Goal: Information Seeking & Learning: Compare options

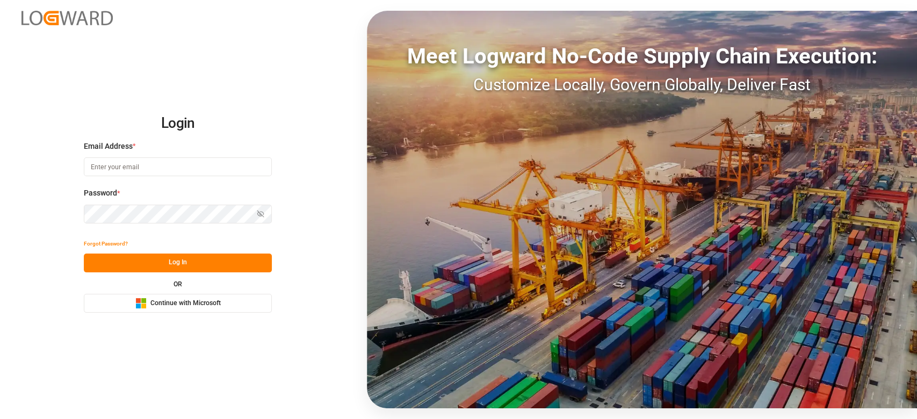
click at [203, 310] on button "Microsoft Logo Continue with Microsoft" at bounding box center [178, 303] width 188 height 19
click at [210, 300] on span "Continue with Microsoft" at bounding box center [185, 304] width 70 height 10
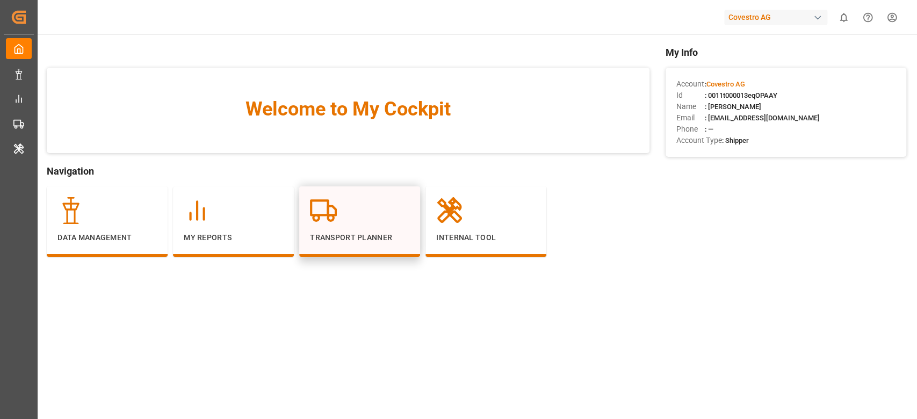
click at [349, 223] on div at bounding box center [359, 210] width 99 height 27
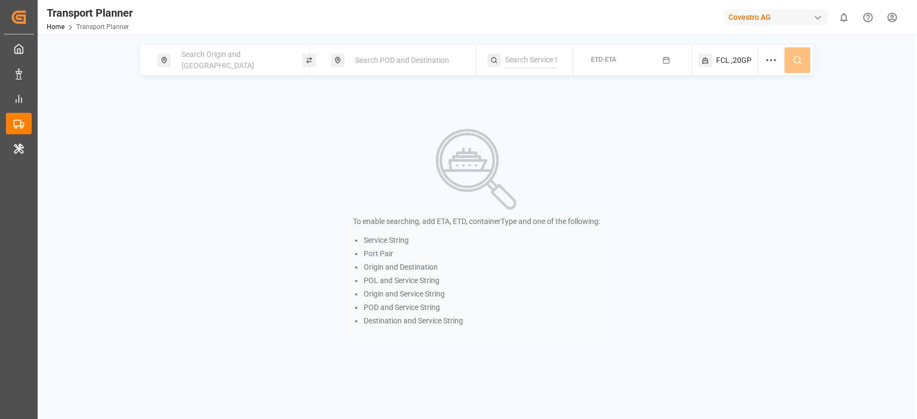
click at [226, 74] on div "Search Origin and [GEOGRAPHIC_DATA]" at bounding box center [229, 60] width 145 height 30
click at [219, 59] on span "Search Origin and [GEOGRAPHIC_DATA]" at bounding box center [218, 60] width 72 height 20
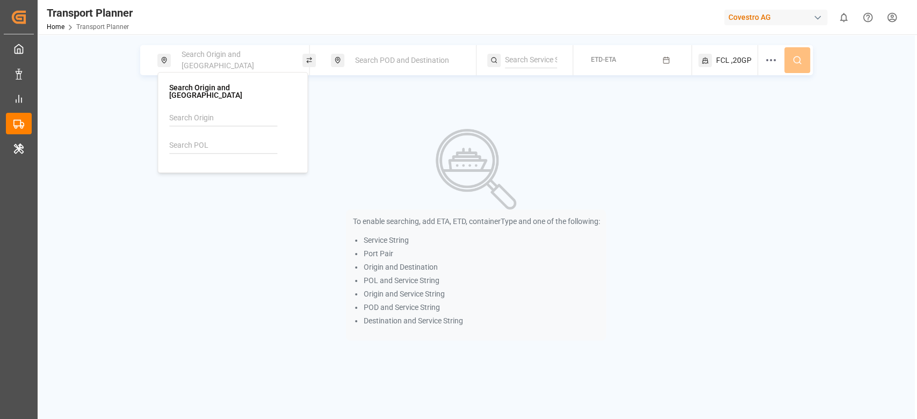
drag, startPoint x: 187, startPoint y: 151, endPoint x: 188, endPoint y: 139, distance: 11.9
click at [188, 139] on div at bounding box center [232, 135] width 127 height 51
paste input "DEWVN"
click at [188, 139] on input "DEWVN" at bounding box center [223, 145] width 108 height 16
type input "DEWVN"
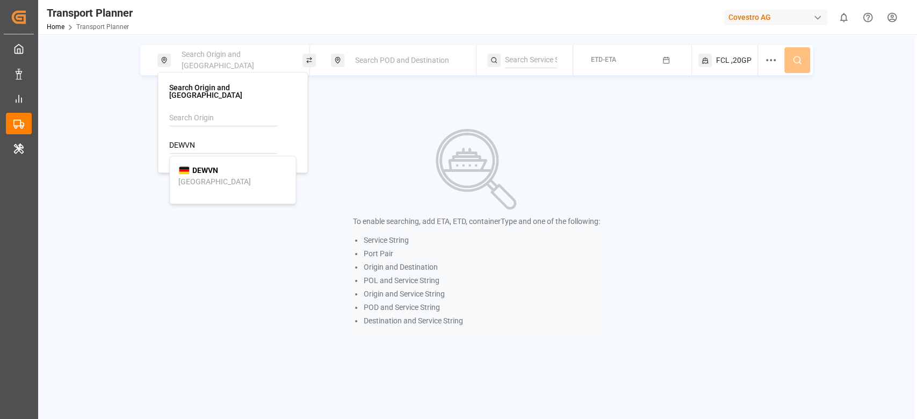
click at [221, 166] on div "DEWVN [GEOGRAPHIC_DATA]" at bounding box center [232, 176] width 108 height 23
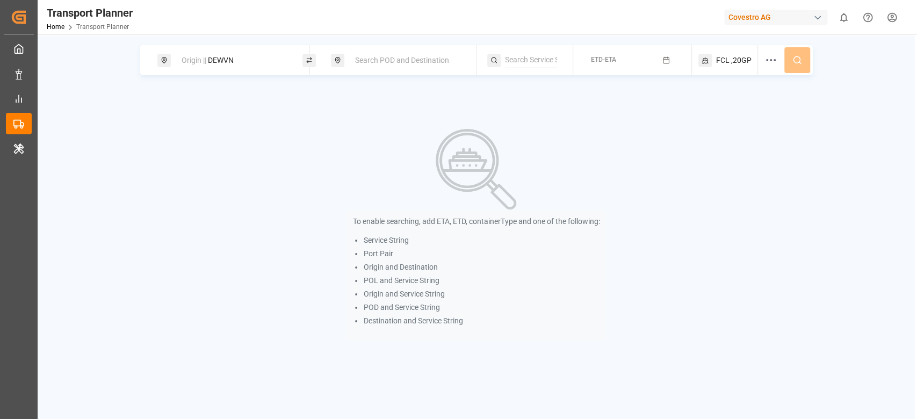
click at [379, 58] on span "Search POD and Destination" at bounding box center [402, 60] width 94 height 9
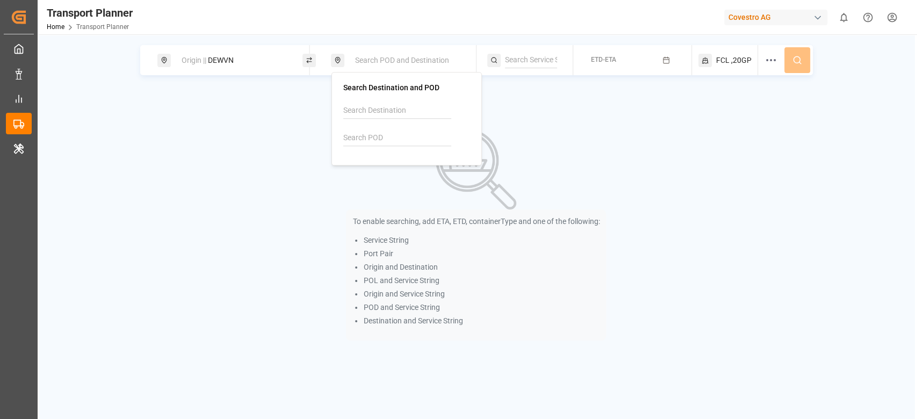
paste input "MMRGN"
click at [357, 131] on input "MMRGN" at bounding box center [397, 138] width 108 height 16
type input "MMRGN"
click at [389, 165] on b "MMRGN" at bounding box center [380, 162] width 28 height 9
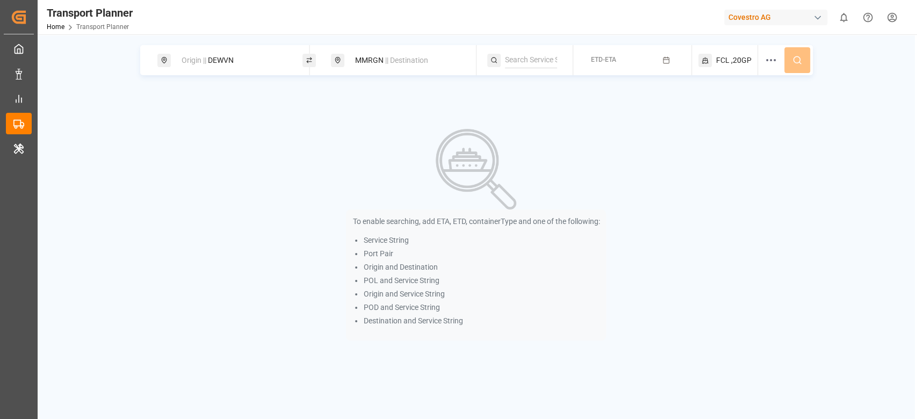
paste input "AEU1"
click at [528, 54] on input "AEU1" at bounding box center [531, 60] width 52 height 16
type input "AEU1"
click at [528, 75] on li "AEU1" at bounding box center [568, 85] width 126 height 20
click at [532, 84] on div "AEU1" at bounding box center [568, 84] width 108 height 11
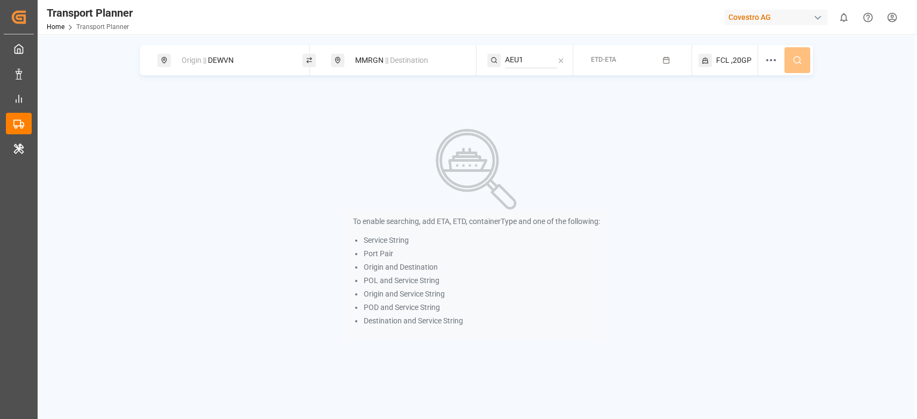
click at [642, 62] on button "ETD-ETA" at bounding box center [631, 60] width 105 height 21
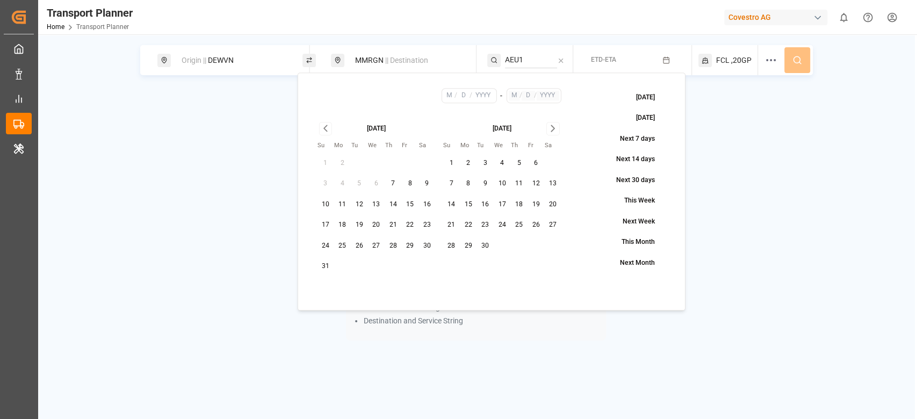
click at [389, 205] on button "14" at bounding box center [392, 204] width 17 height 17
type input "8"
type input "14"
type input "2025"
click at [555, 129] on icon "Go to next month" at bounding box center [553, 128] width 12 height 13
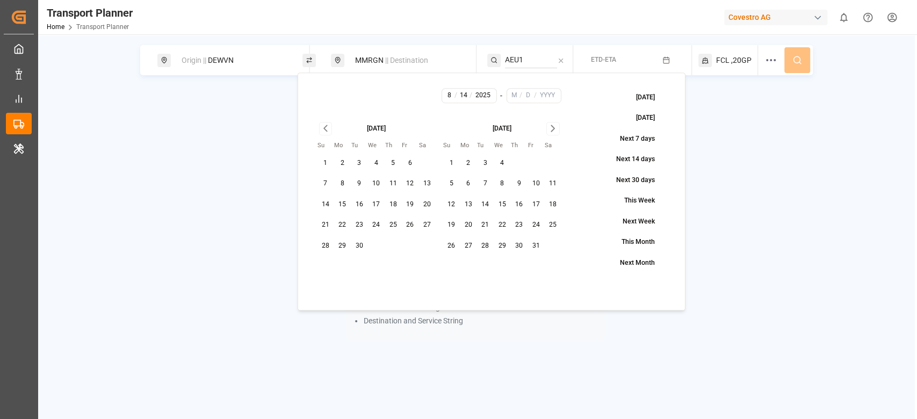
click at [555, 129] on icon "Go to next month" at bounding box center [553, 128] width 12 height 13
click at [457, 262] on button "30" at bounding box center [450, 266] width 17 height 17
type input "11"
type input "30"
type input "2025"
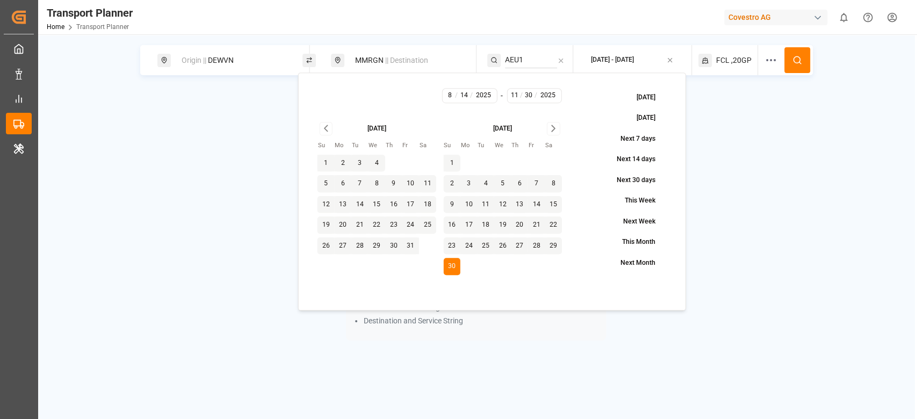
click at [792, 64] on icon at bounding box center [797, 60] width 10 height 10
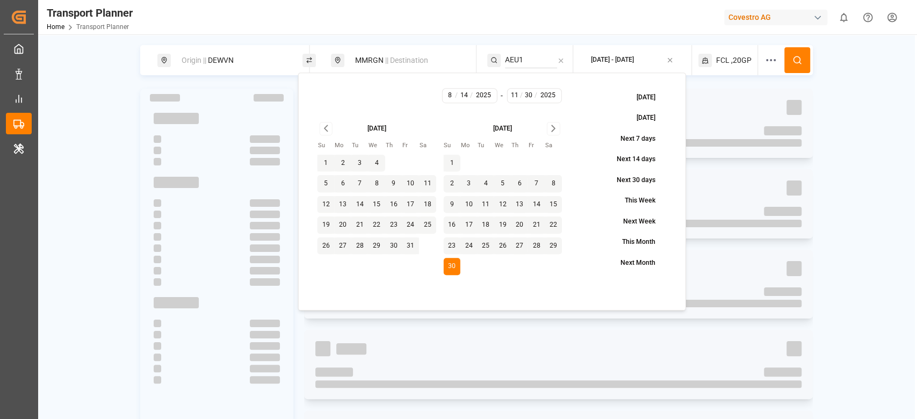
click at [792, 64] on icon at bounding box center [797, 60] width 10 height 10
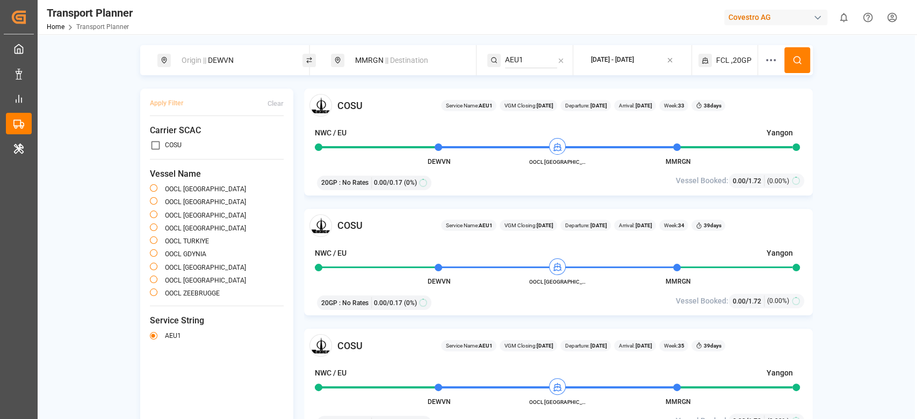
click at [362, 253] on div "NWC / EU Yangon" at bounding box center [553, 255] width 477 height 15
click at [226, 55] on div "Origin || DEWVN" at bounding box center [233, 60] width 116 height 20
click at [195, 142] on input "DEWVN" at bounding box center [223, 145] width 108 height 16
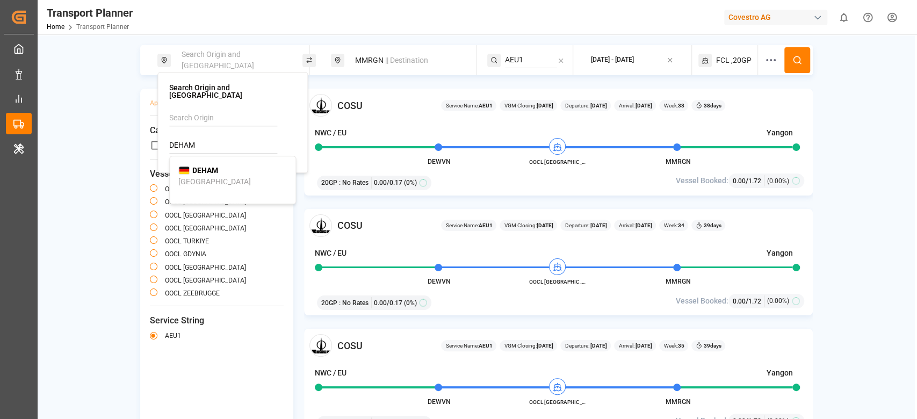
type input "DEHAM"
click at [224, 165] on div "DEHAM [GEOGRAPHIC_DATA]" at bounding box center [232, 176] width 108 height 23
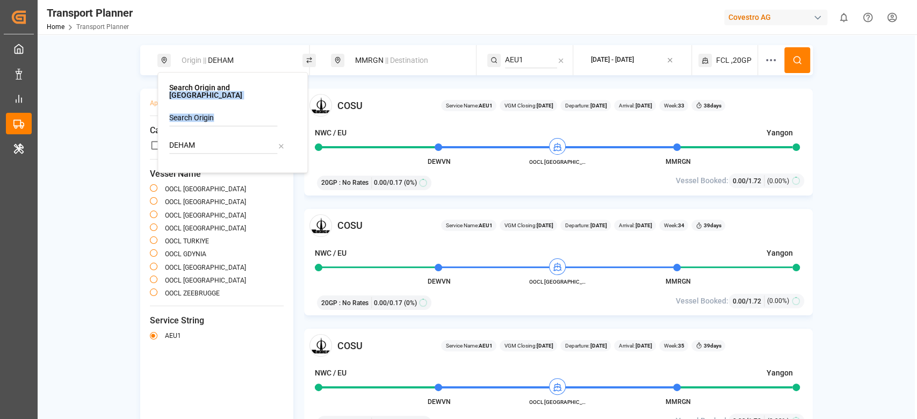
click at [224, 159] on div "Search Origin and [PERSON_NAME]" at bounding box center [232, 122] width 150 height 101
click at [241, 174] on span "Vessel Name" at bounding box center [217, 174] width 134 height 13
click at [393, 61] on span "|| Destination" at bounding box center [406, 60] width 43 height 9
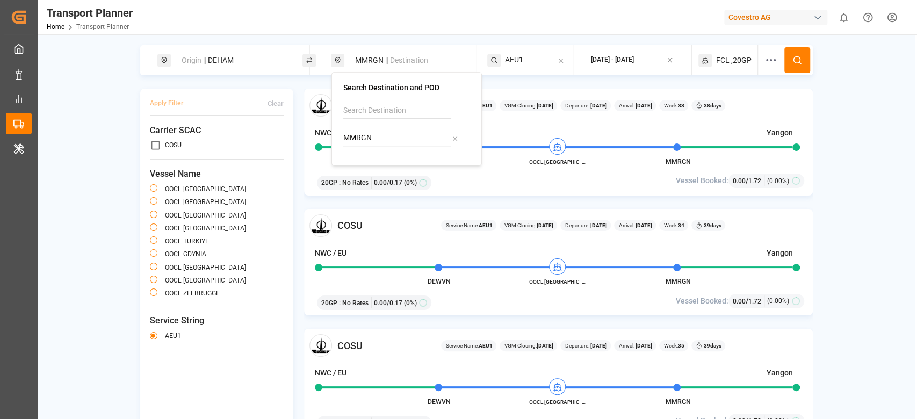
click at [351, 138] on input "MMRGN" at bounding box center [397, 138] width 108 height 16
type input "CNHMN"
click at [393, 154] on li "CNHMN Humen Pt" at bounding box center [407, 168] width 126 height 31
click at [382, 177] on div "Humen Pt" at bounding box center [368, 174] width 33 height 11
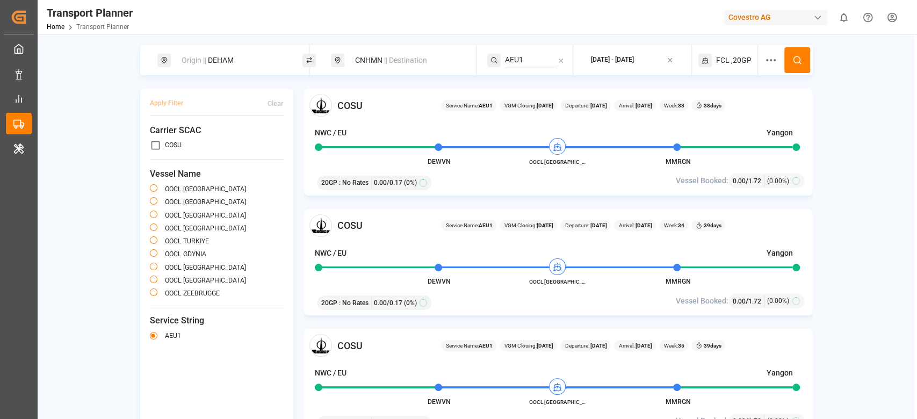
click at [527, 58] on input "AEU1" at bounding box center [531, 60] width 52 height 16
type input "AEU6"
click at [555, 80] on div "AEU6" at bounding box center [568, 84] width 108 height 11
click at [795, 58] on icon at bounding box center [797, 60] width 10 height 10
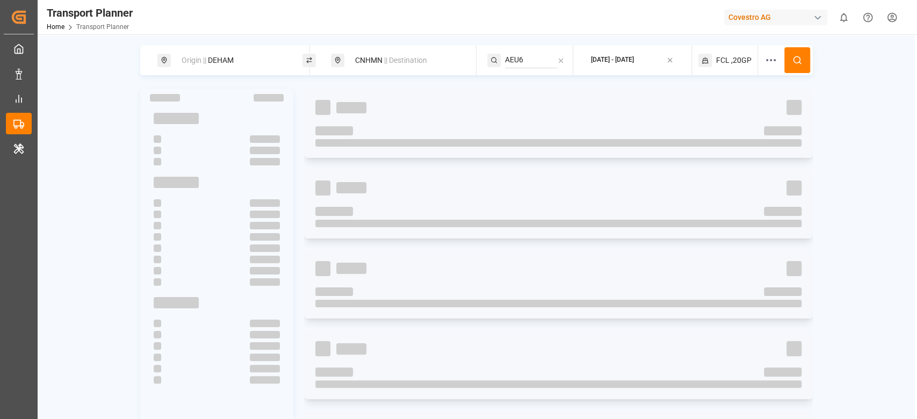
click at [795, 58] on icon at bounding box center [797, 60] width 10 height 10
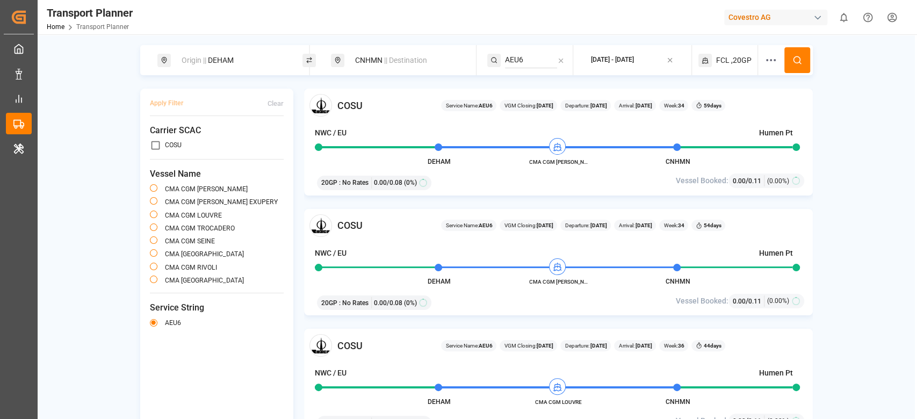
click at [217, 66] on div "Origin || DEHAM" at bounding box center [233, 60] width 116 height 20
click at [188, 137] on input "DEHAM" at bounding box center [223, 145] width 108 height 16
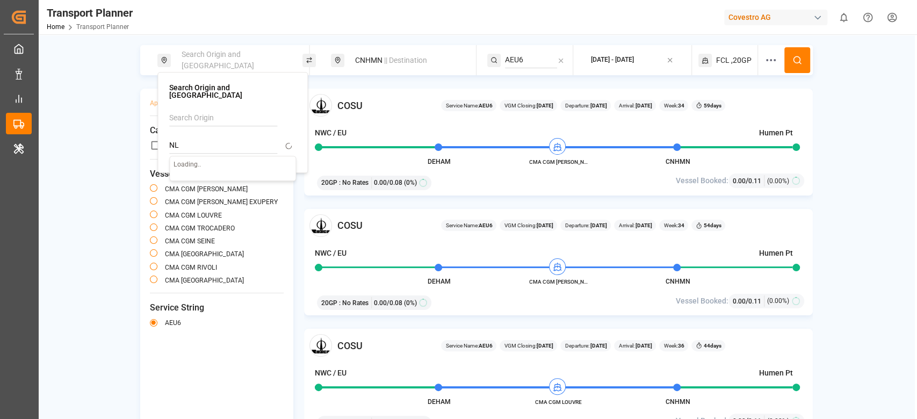
type input "N"
type input "NLRTM"
click at [274, 194] on div "CMA CGM [PERSON_NAME]" at bounding box center [217, 189] width 134 height 13
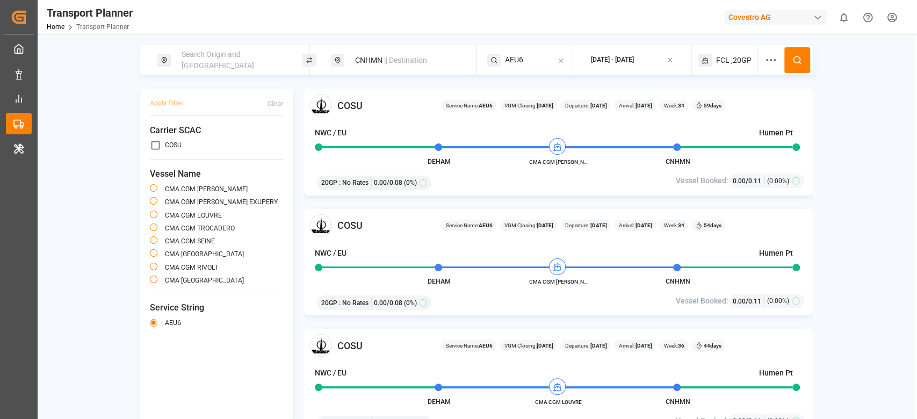
click at [201, 59] on span "Search Origin and [GEOGRAPHIC_DATA]" at bounding box center [218, 60] width 72 height 20
paste input "NLRTM"
click at [180, 140] on input "NLRTM" at bounding box center [223, 145] width 108 height 16
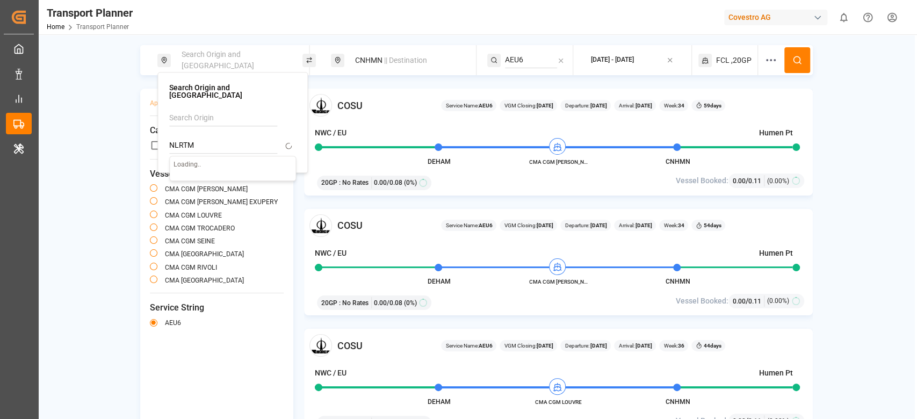
type input "NLRTM"
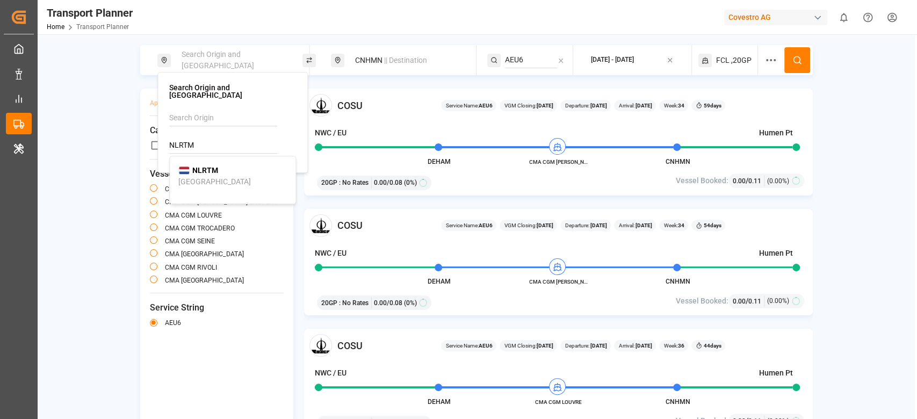
click at [220, 165] on div "NLRTM [GEOGRAPHIC_DATA]" at bounding box center [232, 176] width 108 height 23
click at [249, 173] on span "Vessel Name" at bounding box center [217, 174] width 134 height 13
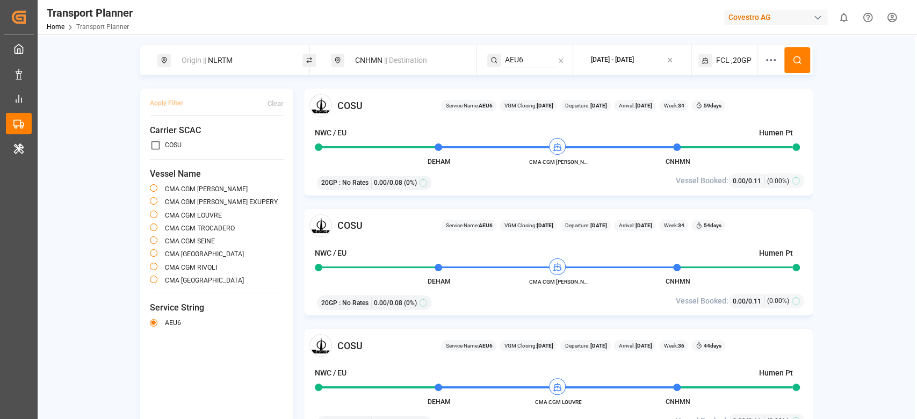
click at [799, 69] on button at bounding box center [797, 60] width 26 height 26
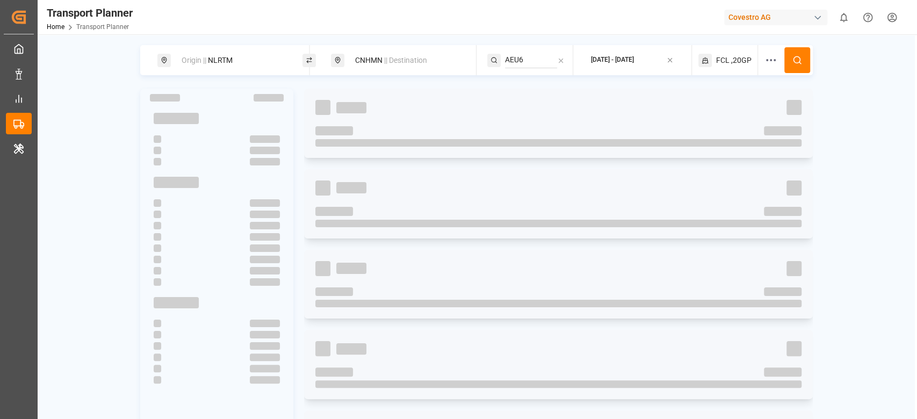
click at [799, 69] on button at bounding box center [797, 60] width 26 height 26
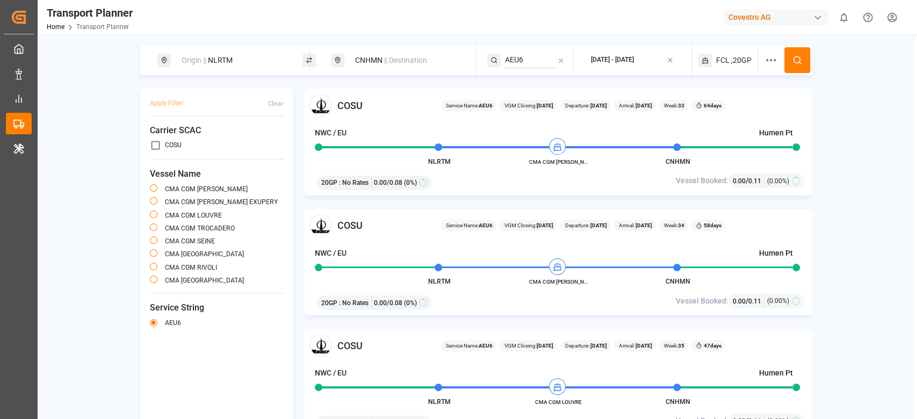
click at [239, 65] on div "Origin || NLRTM" at bounding box center [233, 60] width 116 height 20
click at [197, 143] on input "NLRTM" at bounding box center [223, 145] width 108 height 16
click at [197, 143] on input "BEANR" at bounding box center [223, 145] width 108 height 16
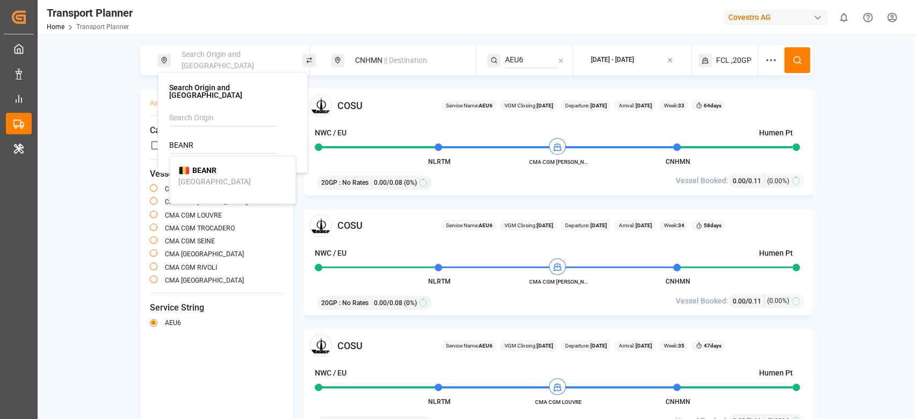
type input "BEANR"
click at [229, 165] on div "BEANR [GEOGRAPHIC_DATA]" at bounding box center [232, 176] width 108 height 23
click at [800, 67] on button at bounding box center [797, 60] width 26 height 26
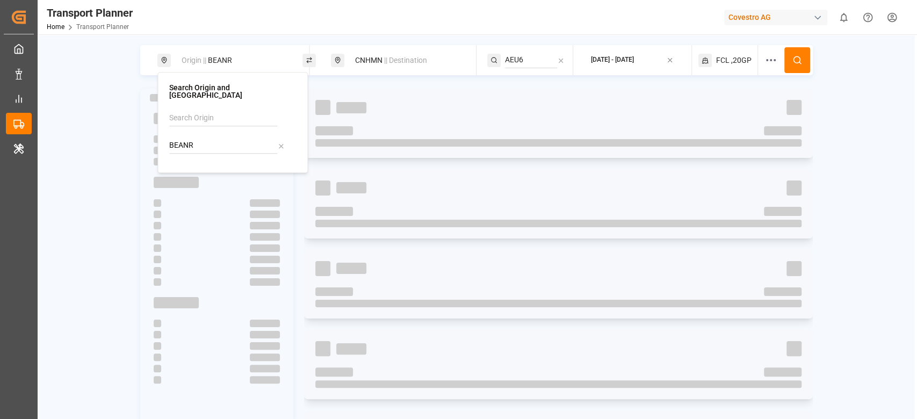
click at [800, 67] on button at bounding box center [797, 60] width 26 height 26
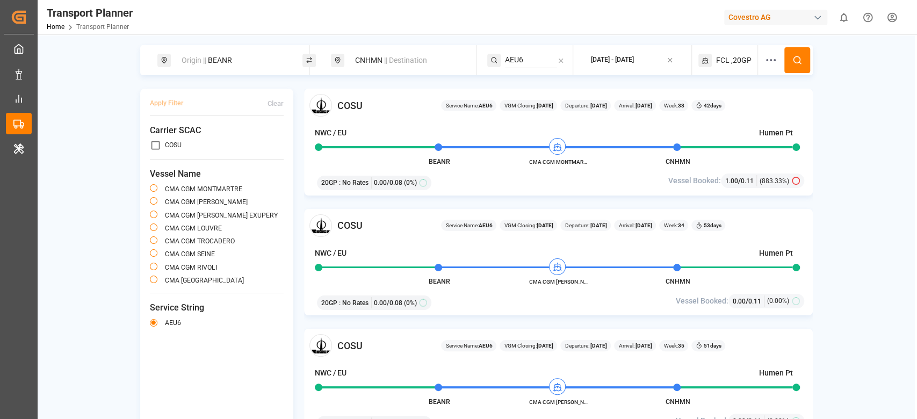
click at [221, 54] on div "Origin || BEANR" at bounding box center [233, 60] width 116 height 20
click at [198, 142] on input "BEANR" at bounding box center [223, 145] width 108 height 16
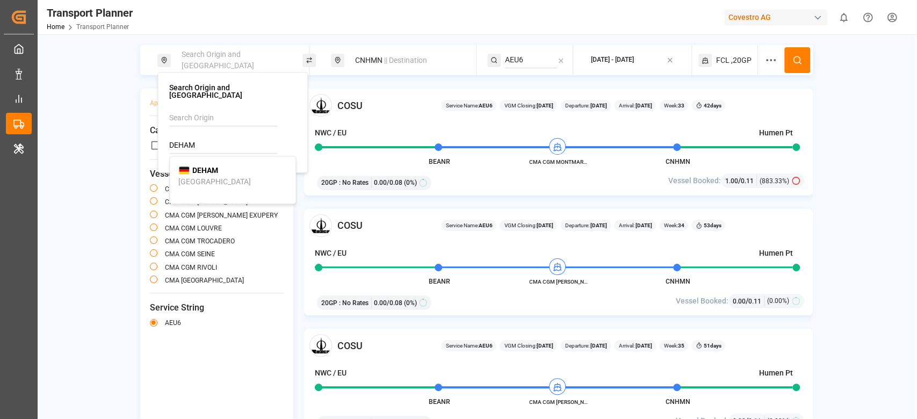
type input "DEHAM"
click at [209, 166] on b "DEHAM" at bounding box center [205, 170] width 26 height 9
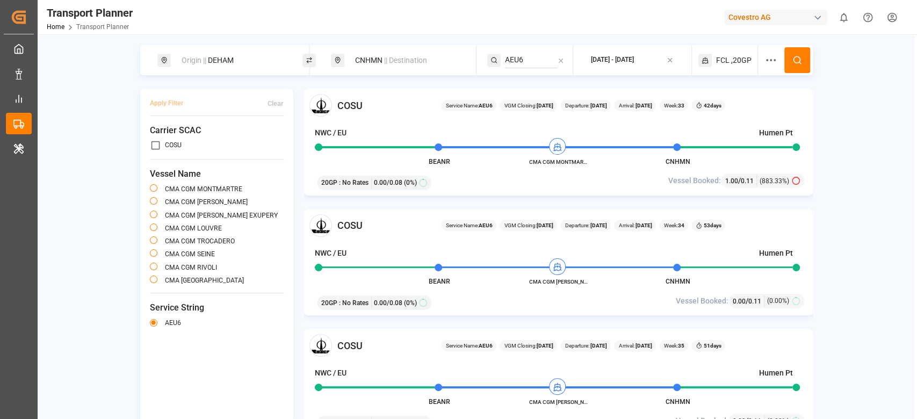
click at [373, 71] on div "CNHMN || Destination" at bounding box center [403, 60] width 145 height 30
click at [227, 54] on div "Origin || DEHAM" at bounding box center [233, 60] width 116 height 20
click at [193, 137] on input "DEHAM" at bounding box center [223, 145] width 108 height 16
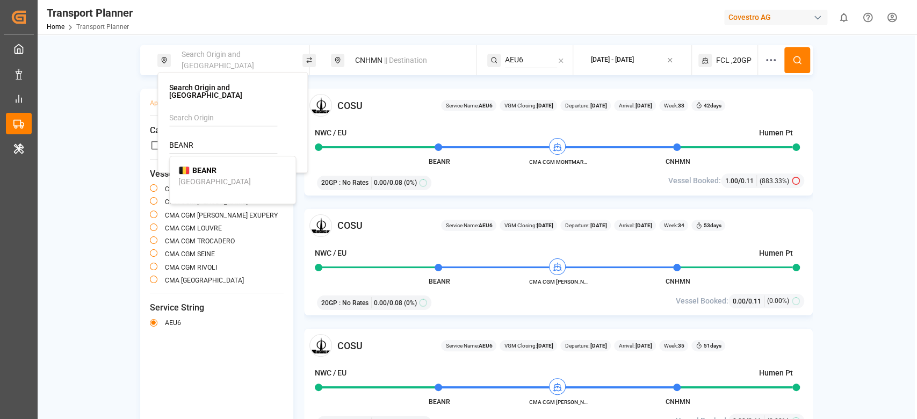
type input "BEANR"
click at [207, 169] on div "BEANR [GEOGRAPHIC_DATA]" at bounding box center [232, 176] width 108 height 23
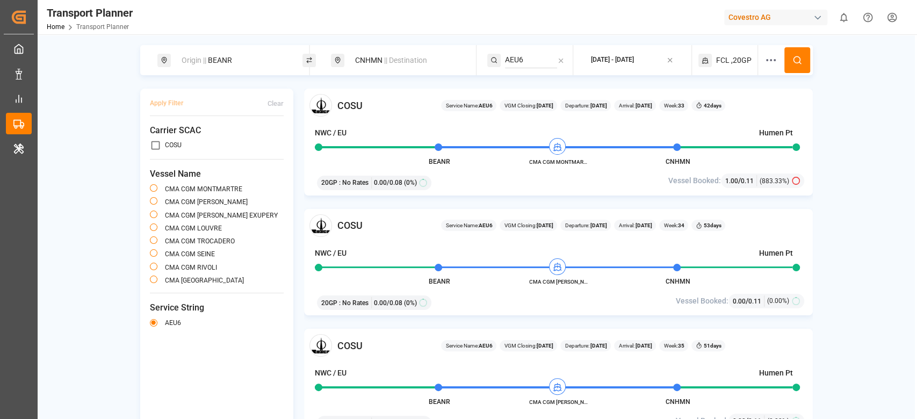
click at [384, 57] on span "|| Destination" at bounding box center [405, 60] width 43 height 9
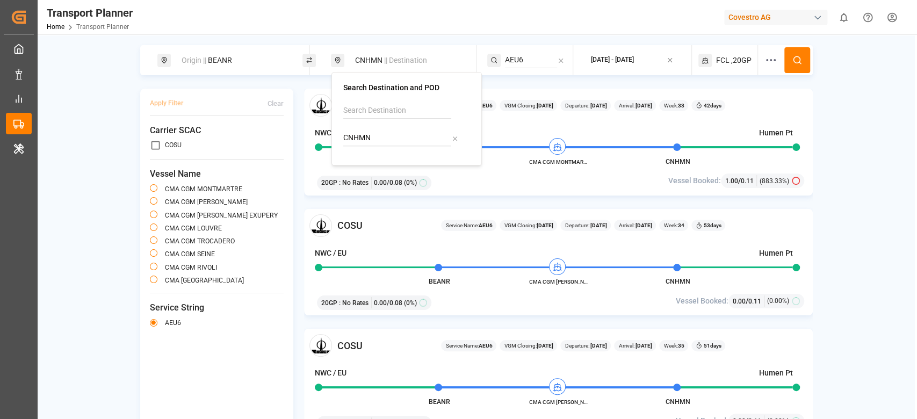
click at [357, 144] on input "CNHMN" at bounding box center [397, 138] width 108 height 16
type input "INKTP"
click at [375, 173] on div "Kattupalli Port" at bounding box center [376, 174] width 48 height 11
click at [525, 67] on input "AEU6" at bounding box center [531, 60] width 52 height 16
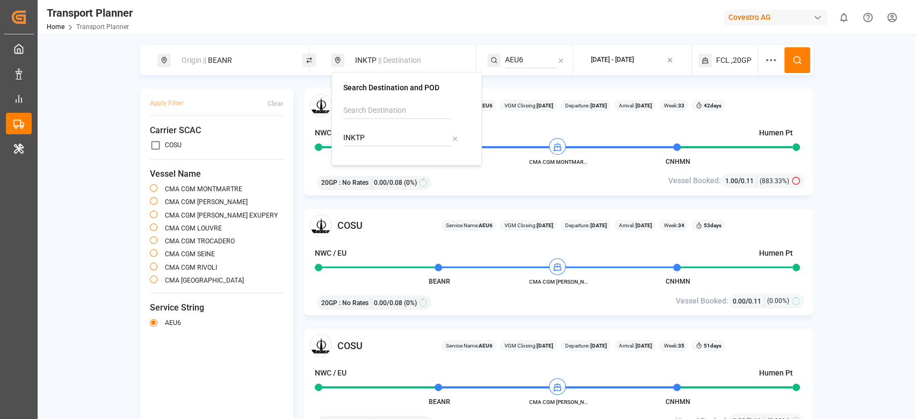
click at [525, 67] on input "AEU6" at bounding box center [531, 60] width 52 height 16
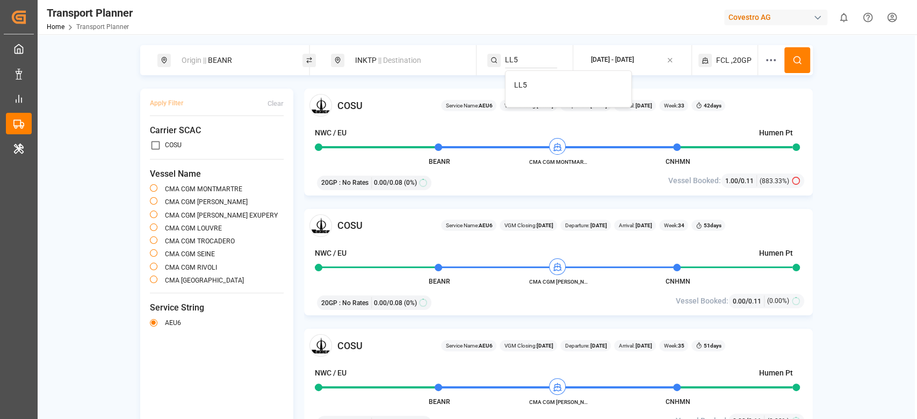
type input "LL5"
click at [550, 82] on div "LL5" at bounding box center [568, 84] width 108 height 11
click at [793, 61] on circle at bounding box center [796, 59] width 6 height 6
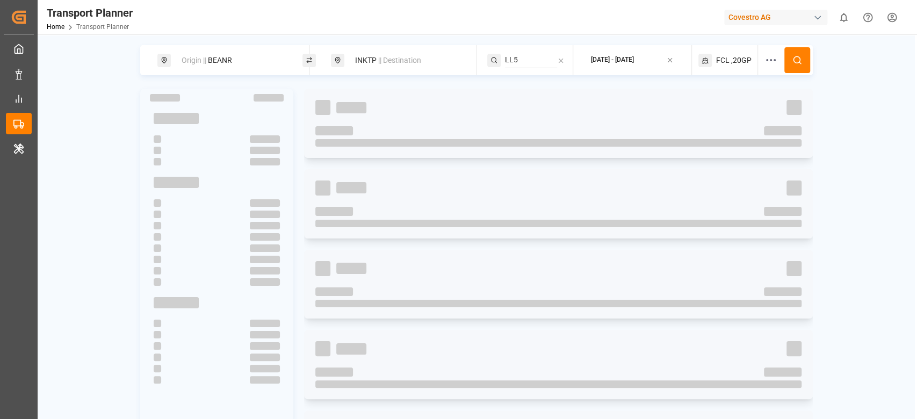
click at [793, 61] on circle at bounding box center [796, 59] width 6 height 6
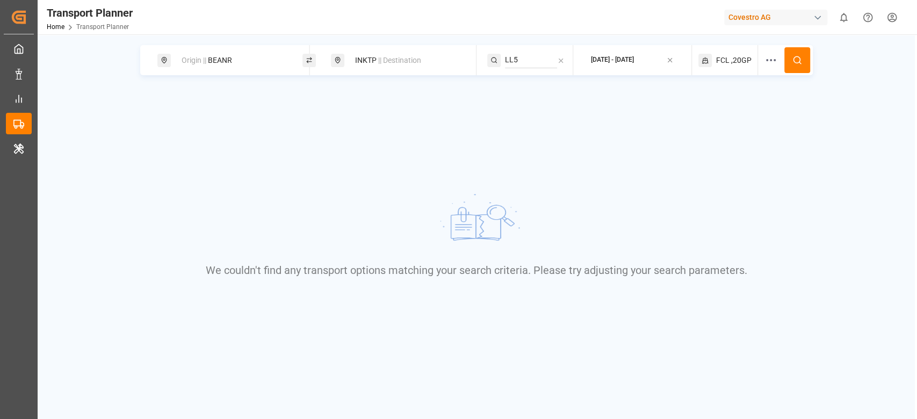
click at [735, 68] on div "FCL ,20GP" at bounding box center [728, 60] width 60 height 30
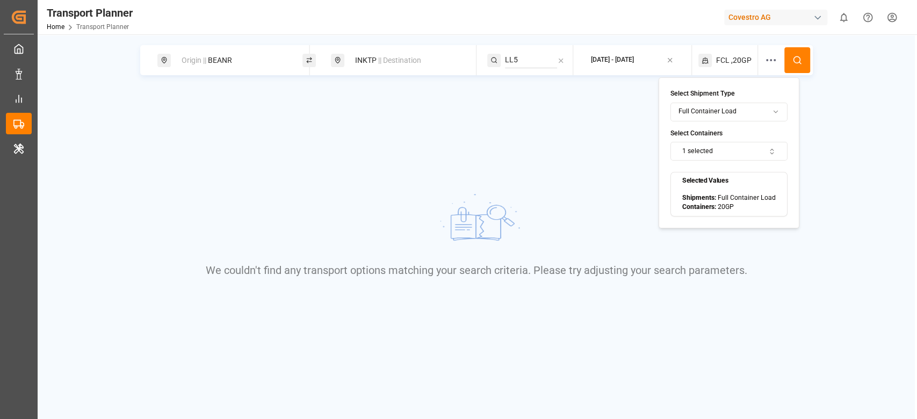
click at [708, 153] on button "1 selected" at bounding box center [728, 151] width 117 height 19
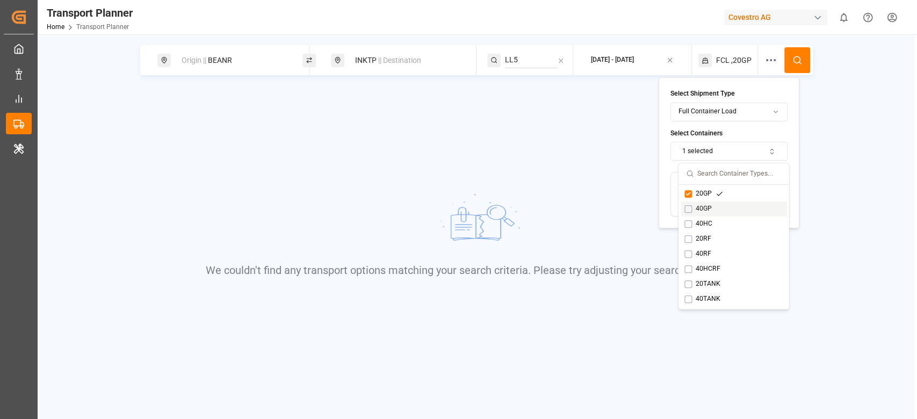
click at [700, 207] on div "40GP" at bounding box center [703, 209] width 39 height 10
click at [700, 195] on div "20GP" at bounding box center [703, 194] width 39 height 10
click at [792, 62] on icon at bounding box center [797, 60] width 10 height 10
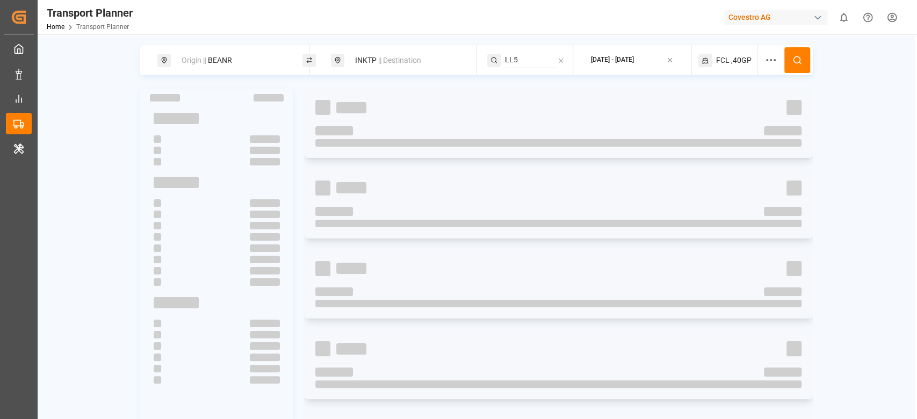
click at [792, 62] on icon at bounding box center [797, 60] width 10 height 10
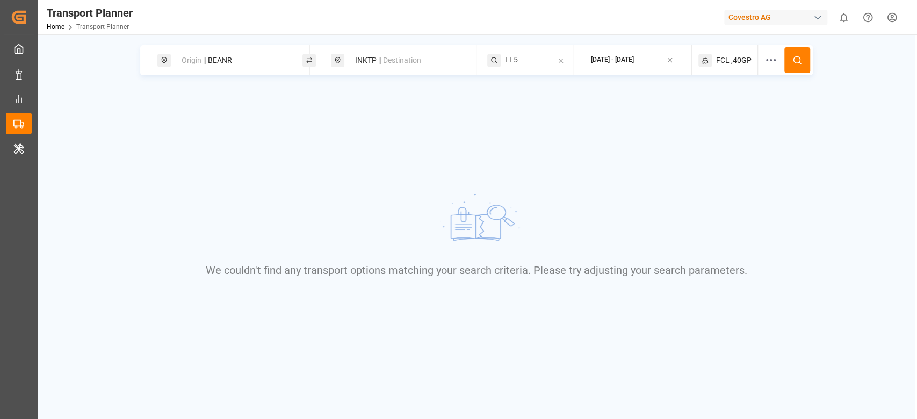
click at [735, 65] on span ",40GP" at bounding box center [741, 60] width 20 height 11
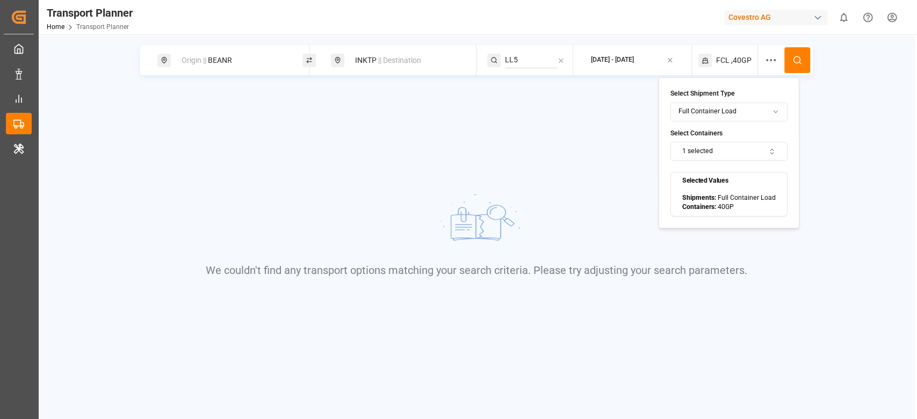
click at [699, 143] on button "1 selected" at bounding box center [728, 151] width 117 height 19
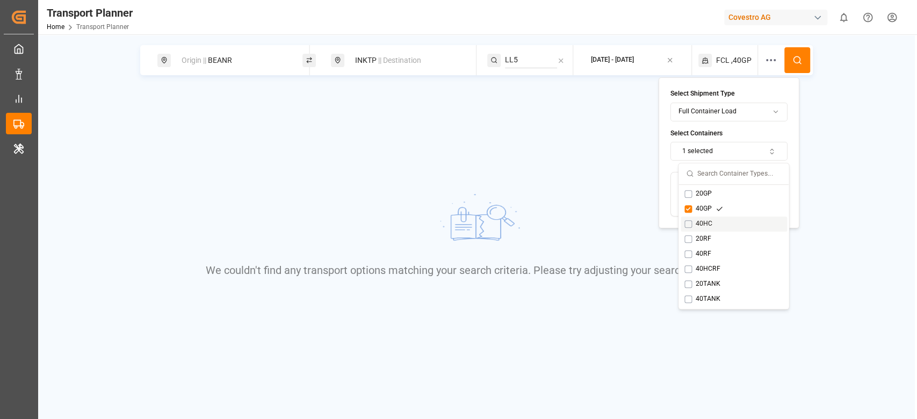
click at [692, 222] on div "40HC" at bounding box center [703, 224] width 39 height 10
click at [698, 212] on div "40GP" at bounding box center [703, 209] width 39 height 10
click at [799, 68] on button at bounding box center [797, 60] width 26 height 26
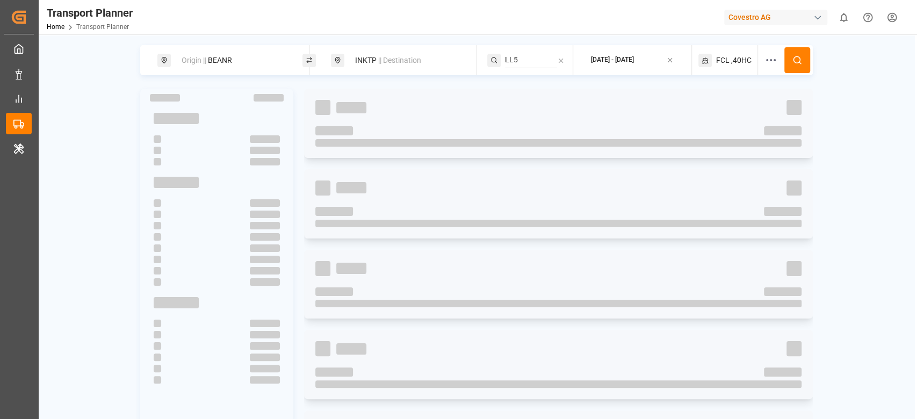
click at [799, 68] on button at bounding box center [797, 60] width 26 height 26
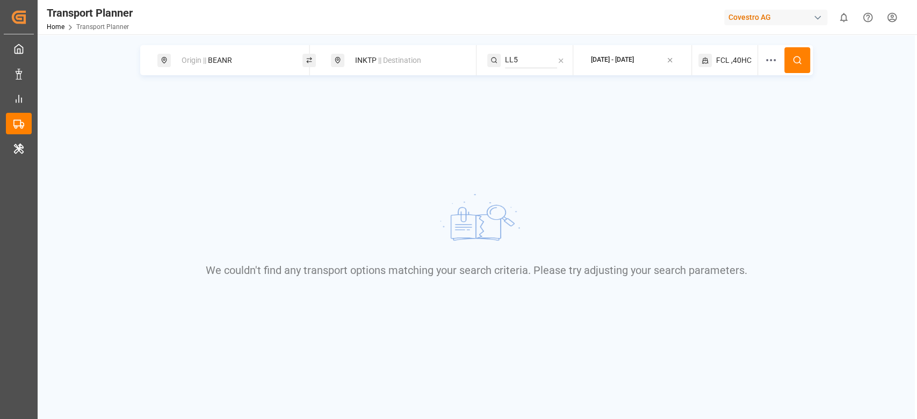
click at [734, 67] on div "FCL ,40HC" at bounding box center [728, 60] width 60 height 30
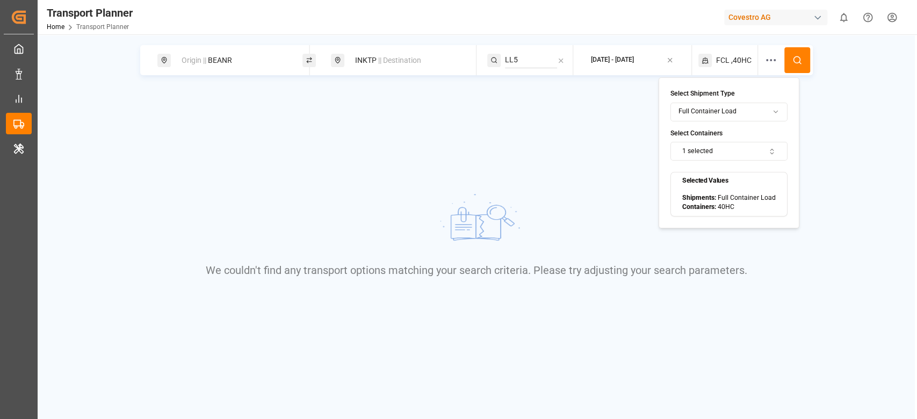
click at [732, 155] on button "1 selected" at bounding box center [728, 151] width 117 height 19
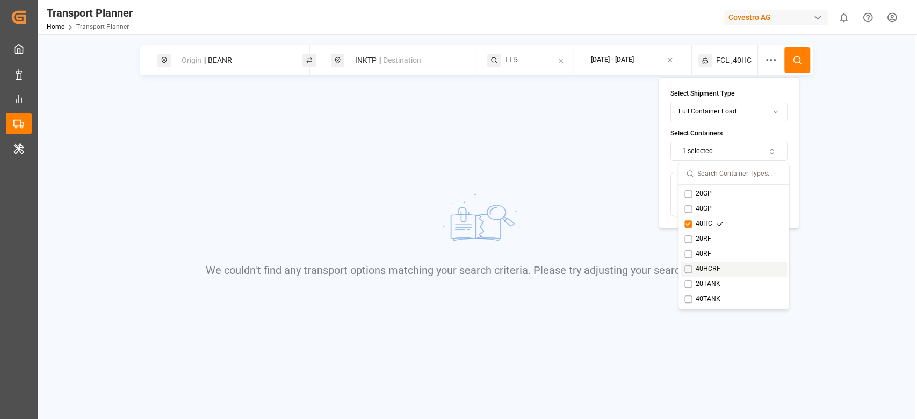
click at [708, 271] on div "40HCRF" at bounding box center [707, 269] width 47 height 10
click at [716, 222] on icon "Suggestions" at bounding box center [720, 224] width 8 height 8
click at [709, 268] on div "40HCRF" at bounding box center [707, 269] width 47 height 10
click at [708, 238] on div "20RF" at bounding box center [703, 239] width 38 height 10
click at [786, 67] on button at bounding box center [797, 60] width 26 height 26
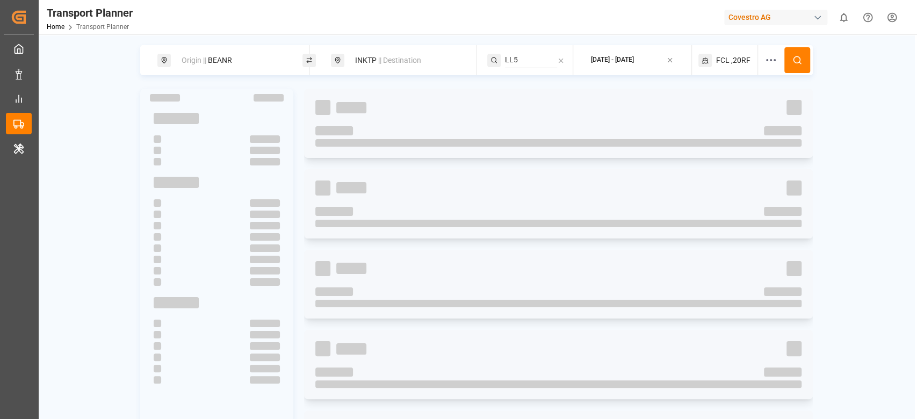
click at [786, 67] on button at bounding box center [797, 60] width 26 height 26
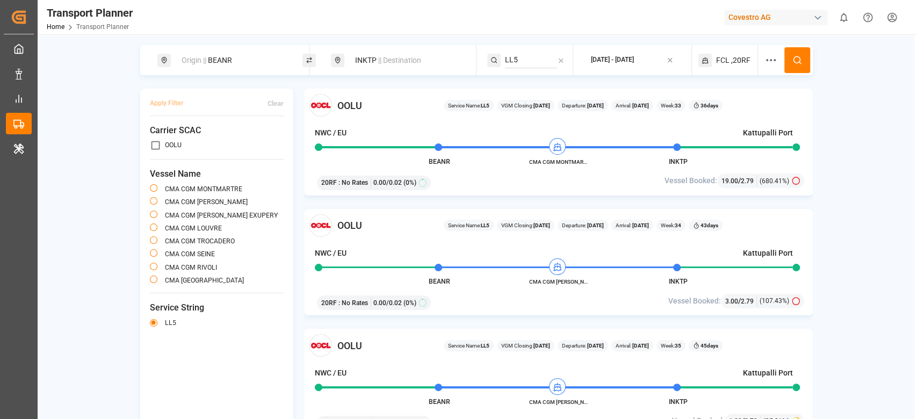
click at [227, 65] on div "Origin || BEANR" at bounding box center [233, 60] width 116 height 20
click at [193, 137] on input "BEANR" at bounding box center [223, 145] width 108 height 16
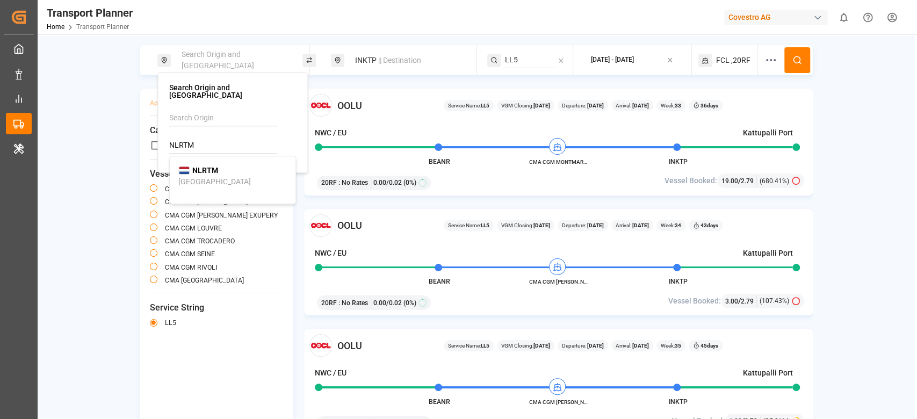
type input "NLRTM"
click at [198, 166] on b "NLRTM" at bounding box center [205, 170] width 26 height 9
click at [795, 51] on button at bounding box center [797, 60] width 26 height 26
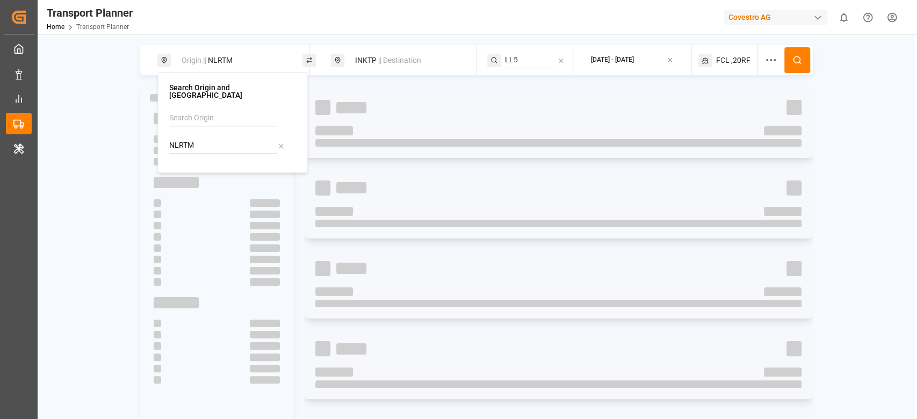
click at [795, 51] on button at bounding box center [797, 60] width 26 height 26
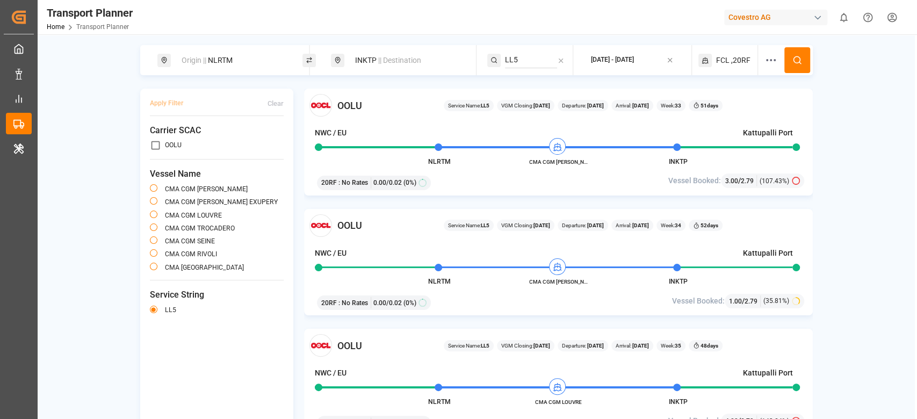
click at [245, 66] on div "Origin || NLRTM" at bounding box center [233, 60] width 116 height 20
click at [195, 138] on input "NLRTM" at bounding box center [223, 145] width 108 height 16
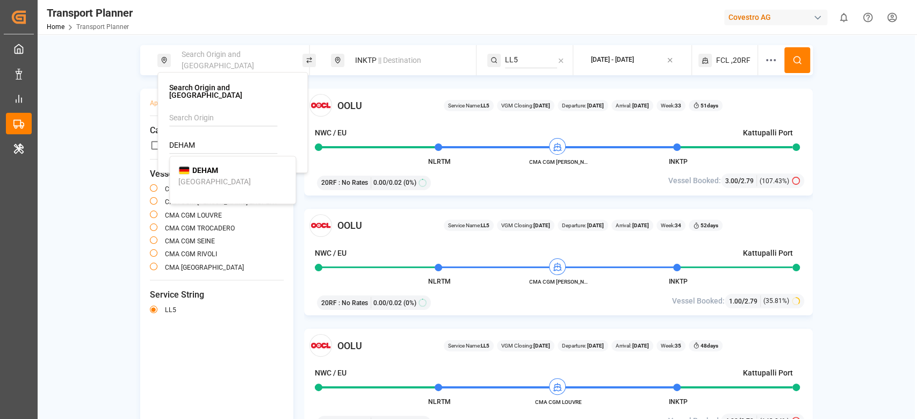
type input "DEHAM"
click at [208, 166] on b "DEHAM" at bounding box center [205, 170] width 26 height 9
click at [796, 58] on icon at bounding box center [797, 60] width 10 height 10
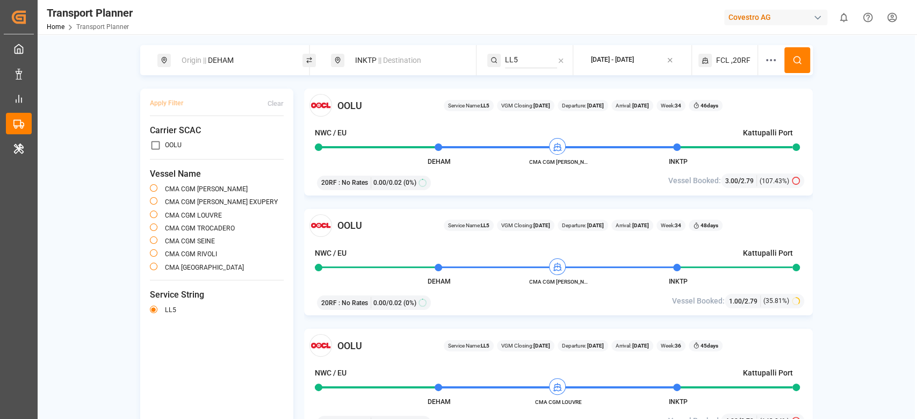
click at [227, 55] on div "Origin || DEHAM" at bounding box center [233, 60] width 116 height 20
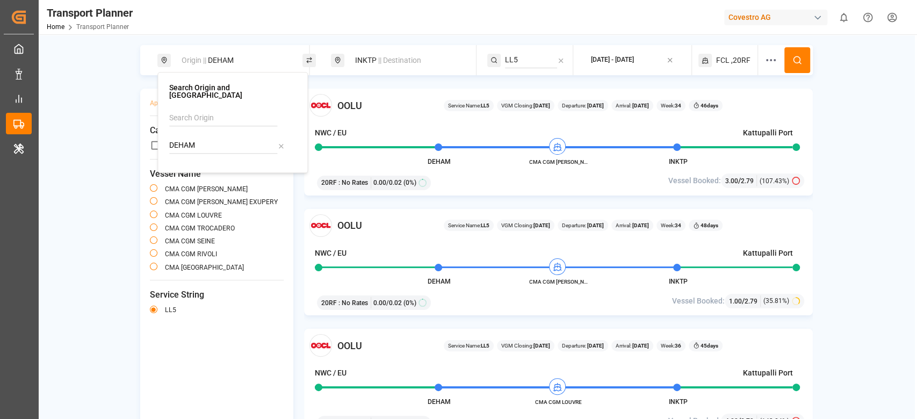
click at [373, 60] on div "INKTP || Destination" at bounding box center [407, 60] width 116 height 20
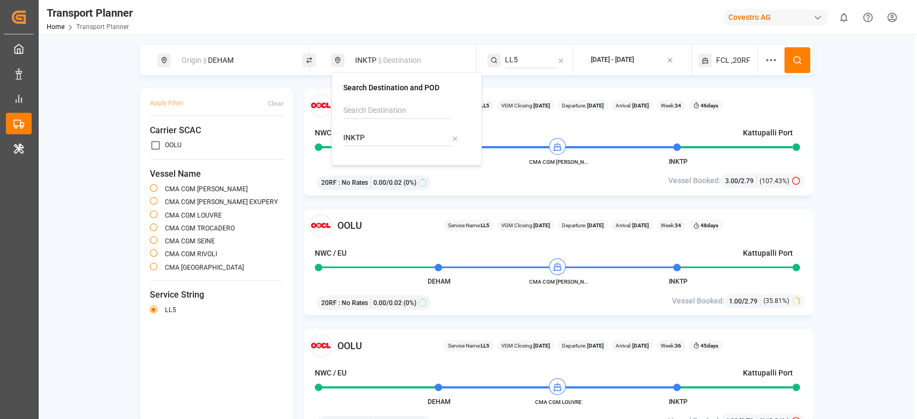
click at [355, 132] on input "INKTP" at bounding box center [397, 138] width 108 height 16
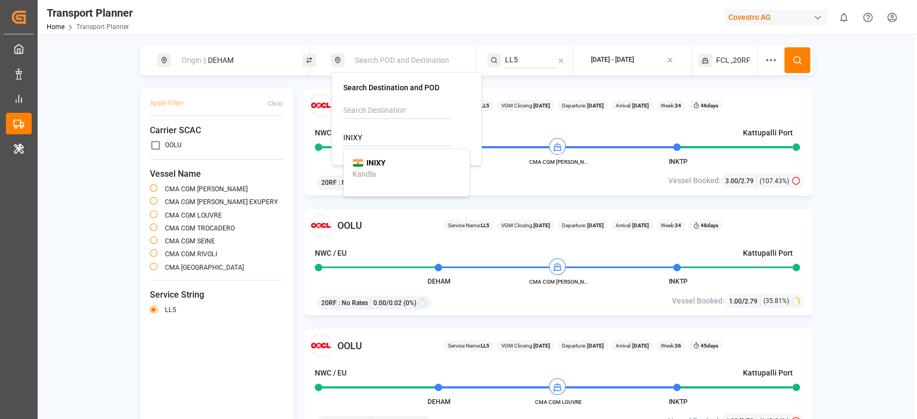
type input "INIXY"
click at [374, 163] on b "INIXY" at bounding box center [375, 162] width 19 height 9
click at [256, 272] on div "CMA [GEOGRAPHIC_DATA]" at bounding box center [217, 268] width 134 height 13
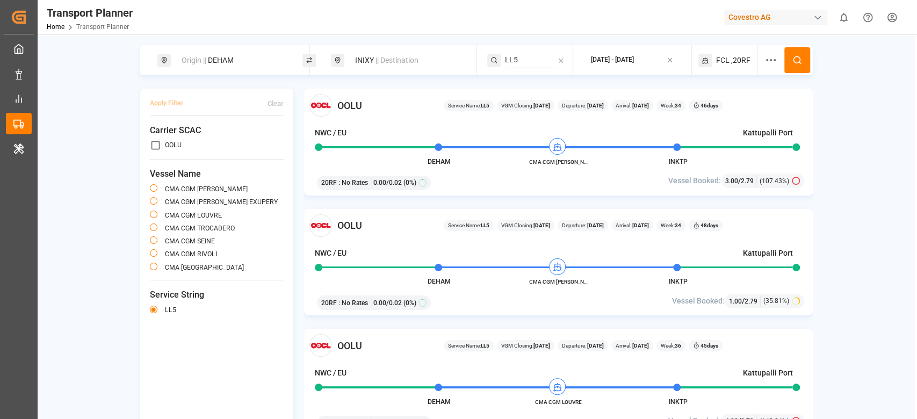
type button "CMA CGM [PERSON_NAME]"
click at [509, 62] on input "LL5" at bounding box center [531, 60] width 52 height 16
type input "IOS"
click at [541, 81] on div "IOS" at bounding box center [568, 84] width 108 height 11
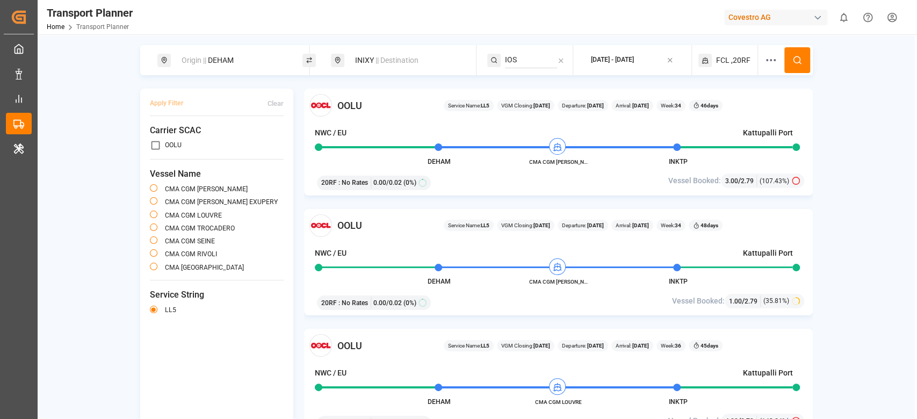
click at [786, 57] on button at bounding box center [797, 60] width 26 height 26
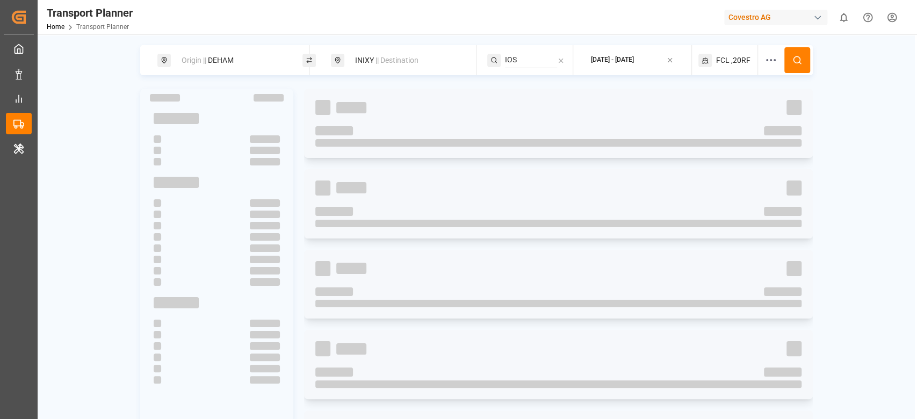
click at [786, 57] on button at bounding box center [797, 60] width 26 height 26
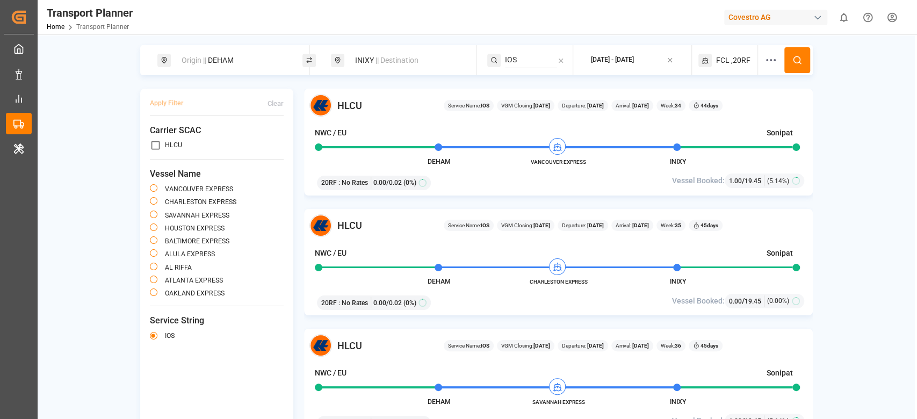
click at [252, 81] on div "Origin || DEHAM INIXY || Destination IOS [DATE] - [DATE] FCL ,20RF Apply Filter…" at bounding box center [476, 234] width 877 height 379
click at [236, 66] on div "Origin || DEHAM" at bounding box center [233, 60] width 116 height 20
click at [200, 137] on input "DEHAM" at bounding box center [223, 145] width 108 height 16
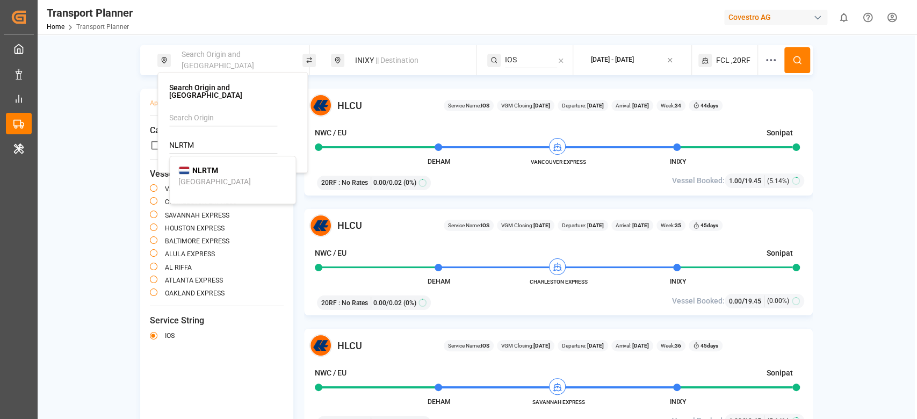
type input "NLRTM"
click at [233, 165] on div "NLRTM [GEOGRAPHIC_DATA]" at bounding box center [232, 176] width 108 height 23
click at [793, 58] on circle at bounding box center [796, 59] width 6 height 6
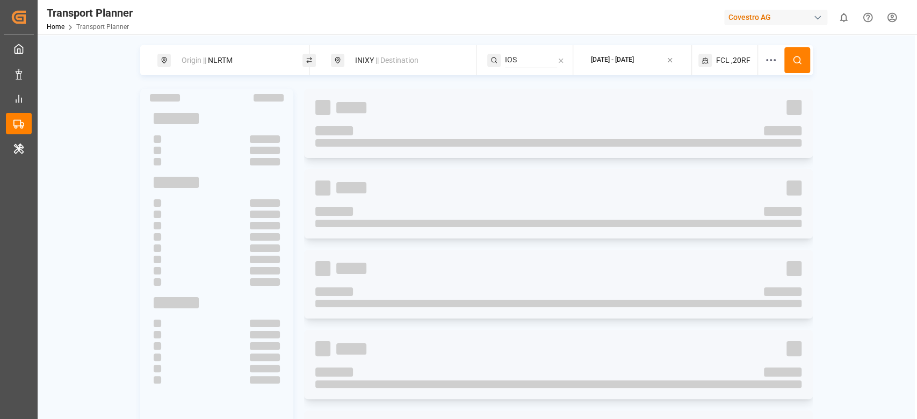
click at [793, 58] on circle at bounding box center [796, 59] width 6 height 6
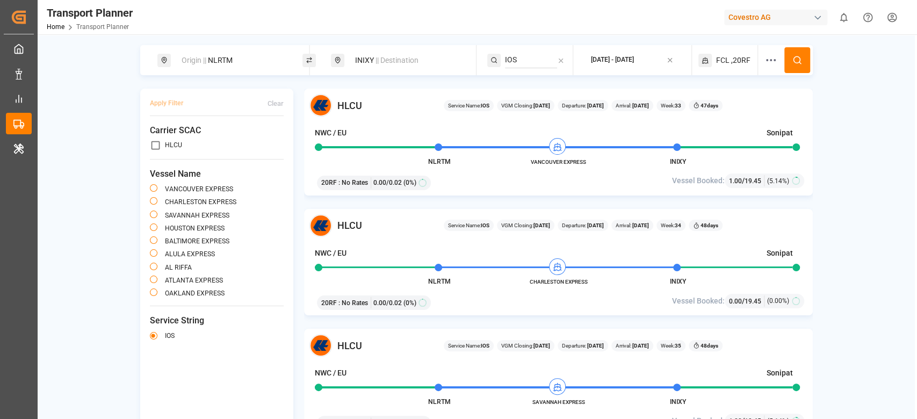
click at [375, 56] on span "|| Destination" at bounding box center [396, 60] width 43 height 9
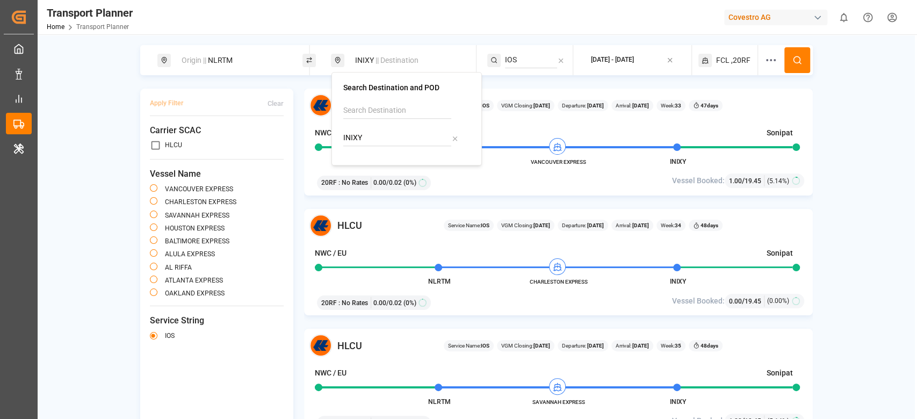
click at [345, 143] on input "INIXY" at bounding box center [397, 138] width 108 height 16
type input "VNCLI"
click at [383, 164] on b "VNCLI" at bounding box center [376, 162] width 21 height 9
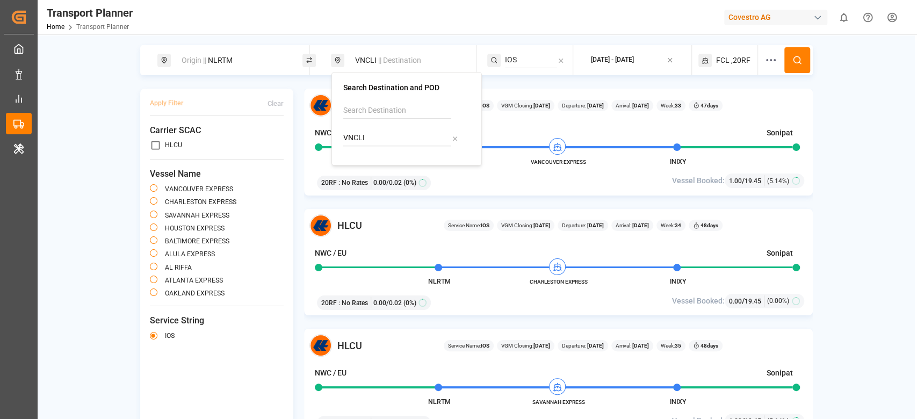
click at [245, 247] on div "BALTIMORE EXPRESS" at bounding box center [217, 241] width 134 height 13
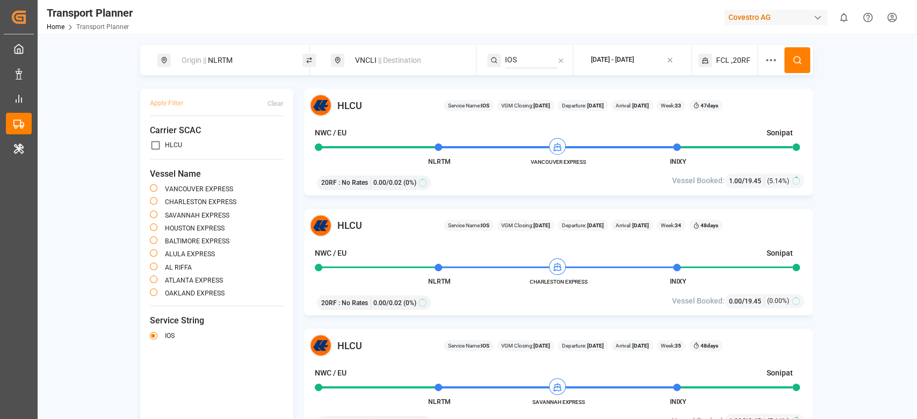
type button "VANCOUVER EXPRESS"
click at [507, 52] on input "IOS" at bounding box center [531, 60] width 52 height 16
type input "NE4"
click at [554, 77] on li "NE4" at bounding box center [568, 85] width 126 height 20
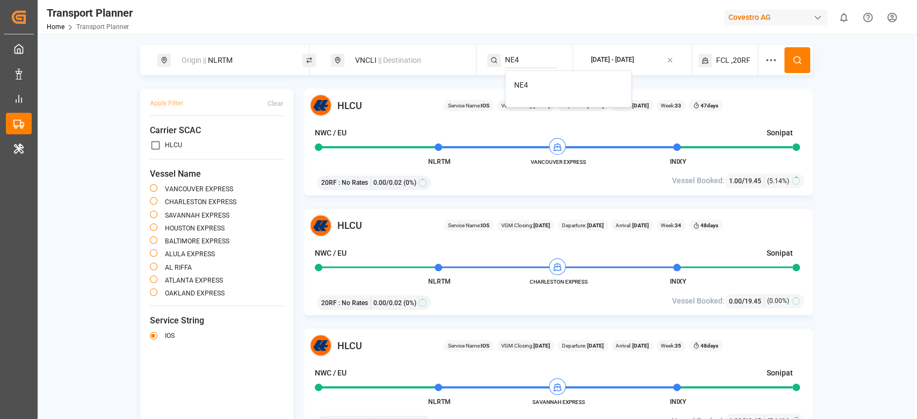
click at [575, 88] on div "NE4" at bounding box center [568, 84] width 108 height 11
click at [797, 66] on button at bounding box center [797, 60] width 26 height 26
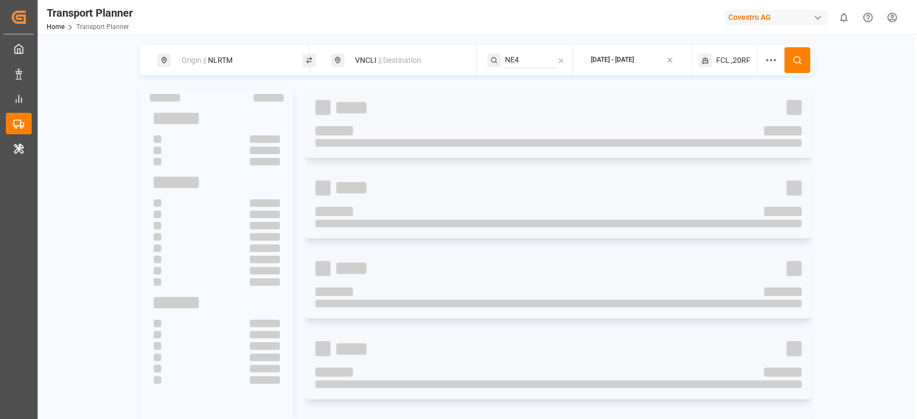
click at [797, 66] on button at bounding box center [797, 60] width 26 height 26
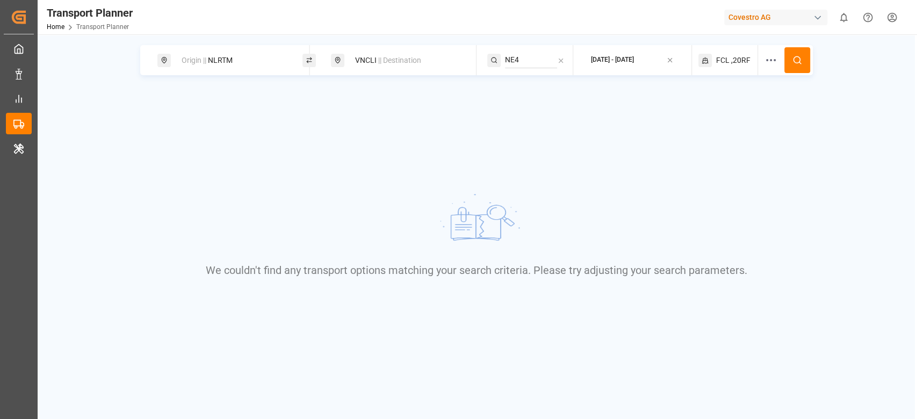
click at [723, 59] on span "FCL" at bounding box center [722, 60] width 13 height 11
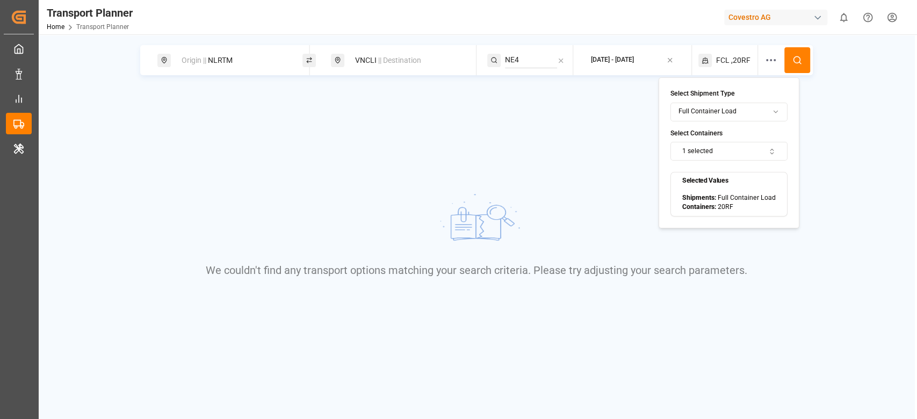
click at [727, 155] on button "1 selected" at bounding box center [728, 151] width 117 height 19
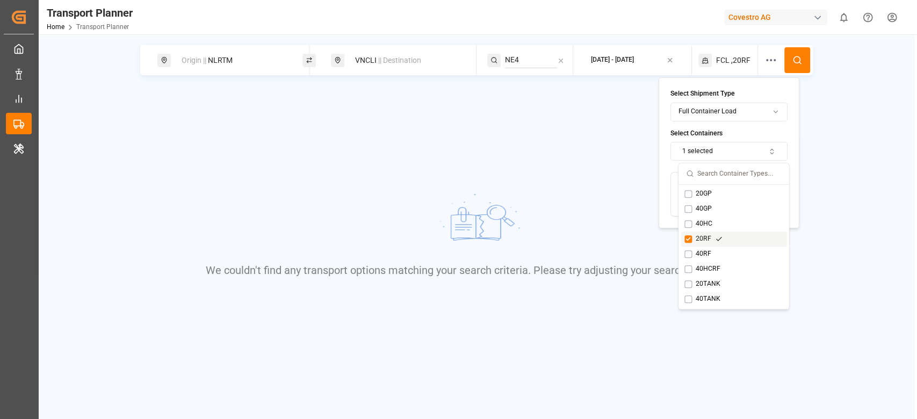
click at [698, 244] on div "20RF" at bounding box center [733, 238] width 106 height 15
click at [705, 185] on div "20GP 40GP 40HC 20RF 40RF 40HCRF 20TANK 40TANK" at bounding box center [733, 247] width 110 height 124
click at [703, 190] on div "20GP" at bounding box center [703, 194] width 39 height 10
click at [801, 67] on button at bounding box center [797, 60] width 26 height 26
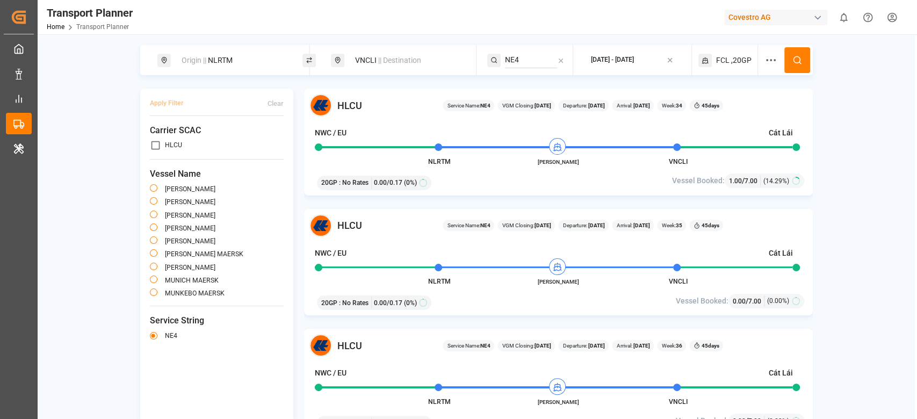
click at [450, 165] on div "HLCU Service Name: NE4 VGM Closing: [DATE] Departure: [DATE] Arrival: [DATE] We…" at bounding box center [558, 142] width 508 height 107
click at [249, 60] on div "Origin || NLRTM" at bounding box center [233, 60] width 116 height 20
click at [191, 127] on div "NLRTM" at bounding box center [232, 135] width 127 height 51
click at [185, 137] on input "NLRTM" at bounding box center [223, 145] width 108 height 16
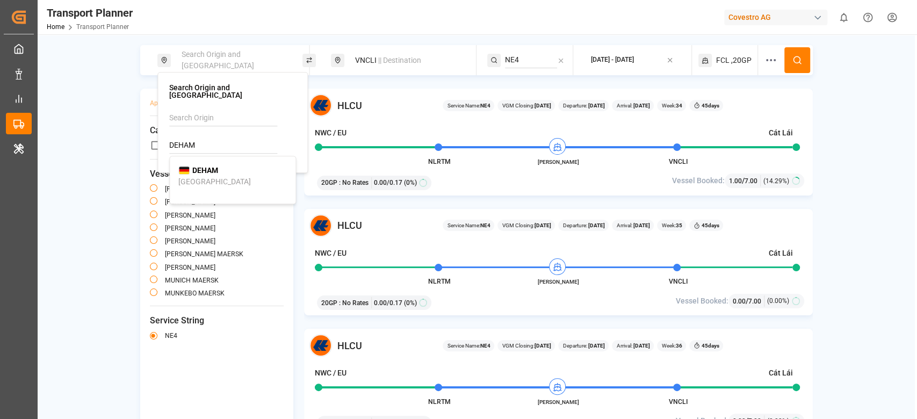
type input "DEHAM"
click at [218, 166] on b "DEHAM" at bounding box center [205, 170] width 26 height 9
click at [788, 66] on button at bounding box center [797, 60] width 26 height 26
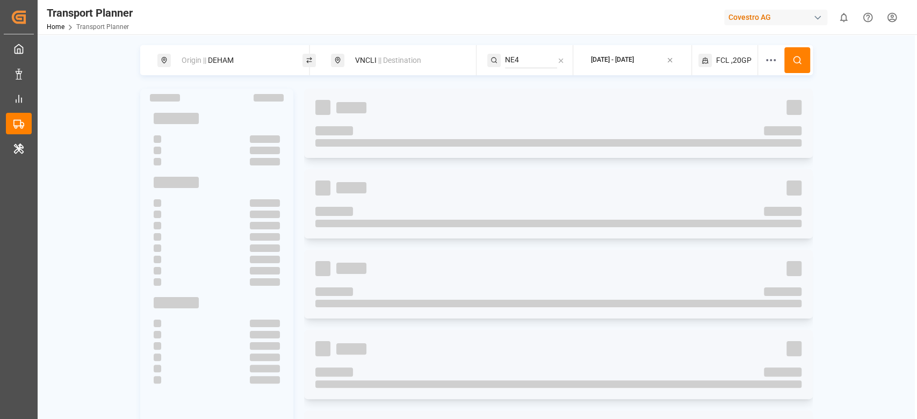
click at [788, 66] on button at bounding box center [797, 60] width 26 height 26
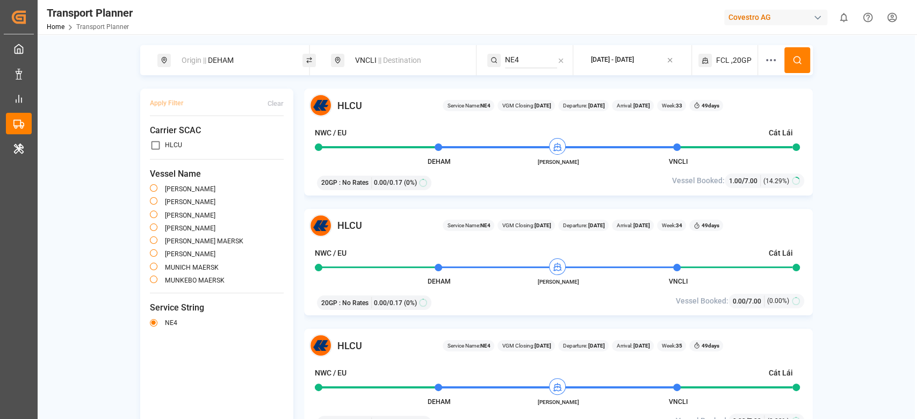
click at [238, 60] on div "Origin || DEHAM" at bounding box center [233, 60] width 116 height 20
click at [192, 140] on input "DEHAM" at bounding box center [223, 145] width 108 height 16
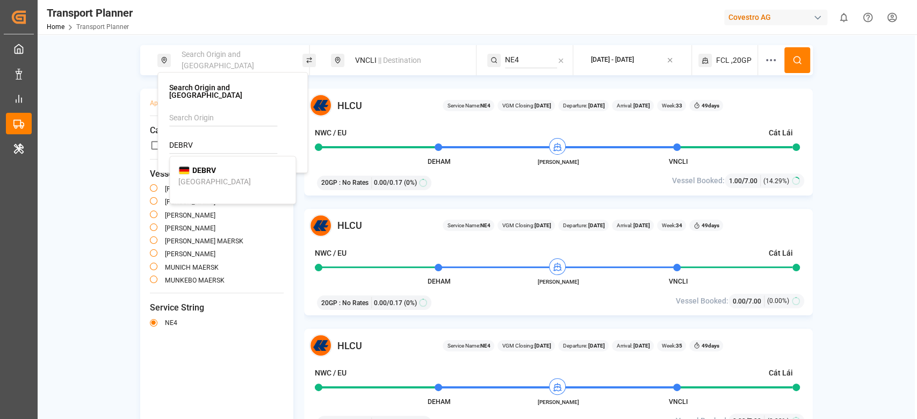
type input "DEBRV"
click at [215, 166] on b "DEBRV" at bounding box center [204, 170] width 24 height 9
click at [797, 62] on circle at bounding box center [796, 59] width 6 height 6
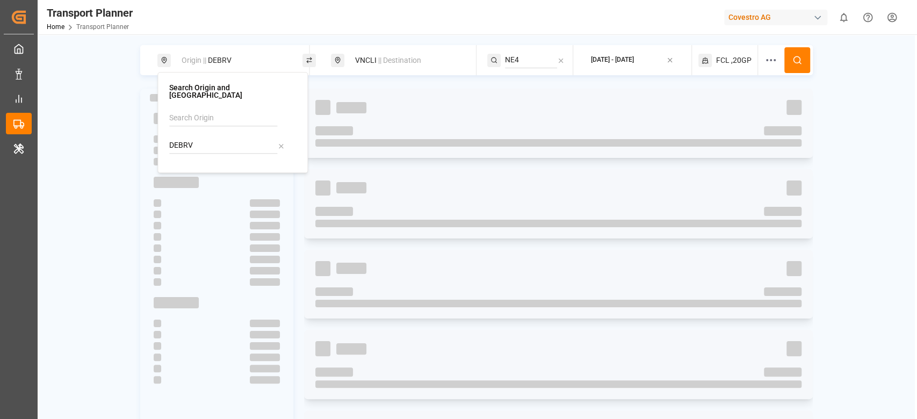
click at [797, 62] on circle at bounding box center [796, 59] width 6 height 6
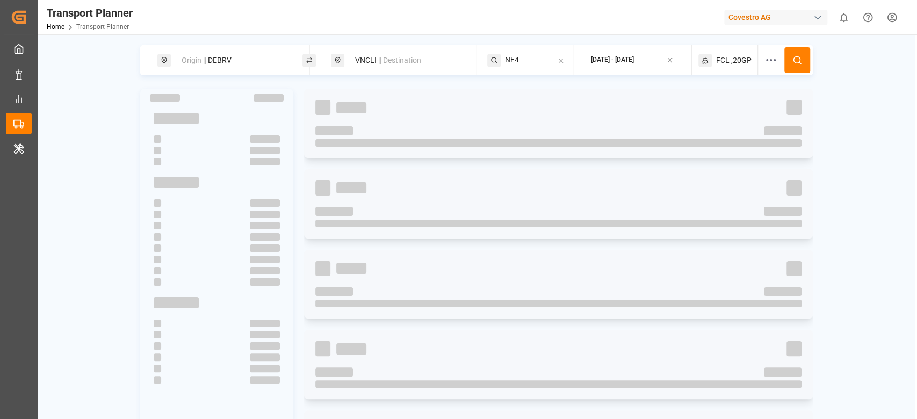
click at [797, 62] on circle at bounding box center [796, 59] width 6 height 6
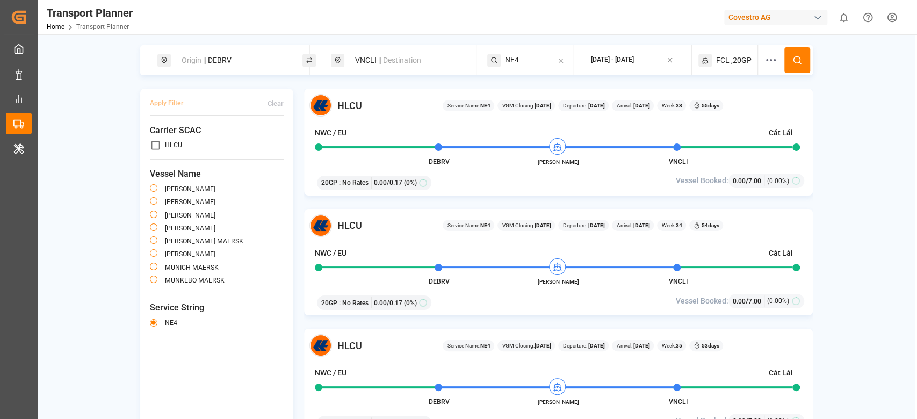
click at [218, 57] on div "Origin || DEBRV" at bounding box center [233, 60] width 116 height 20
click at [179, 137] on input "DEBRV" at bounding box center [223, 145] width 108 height 16
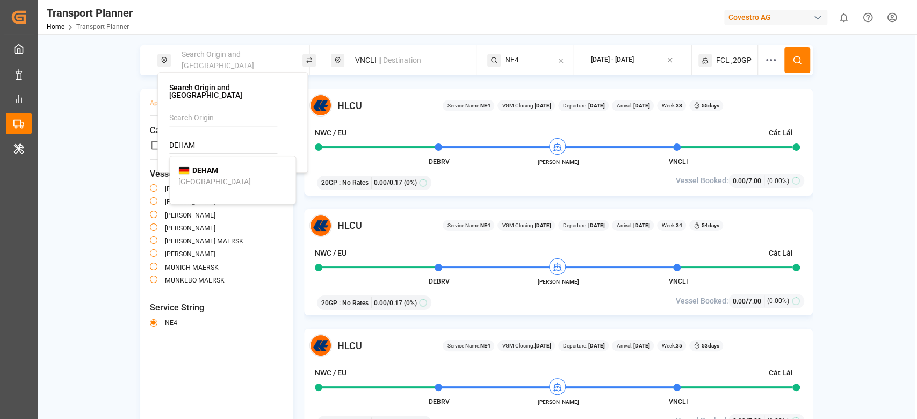
type input "DEHAM"
click at [213, 166] on b "DEHAM" at bounding box center [205, 170] width 26 height 9
click at [238, 172] on span "Vessel Name" at bounding box center [217, 174] width 134 height 13
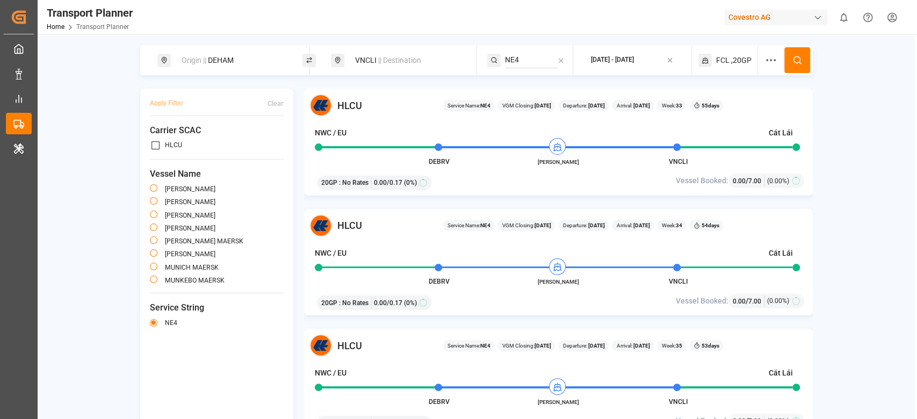
click at [367, 57] on div "VNCLI || Destination" at bounding box center [407, 60] width 116 height 20
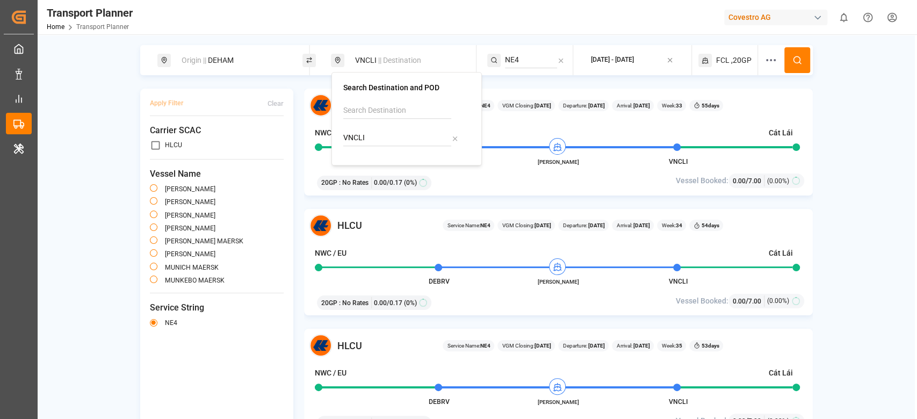
drag, startPoint x: 345, startPoint y: 149, endPoint x: 356, endPoint y: 141, distance: 13.1
click at [356, 141] on div "VNCLI" at bounding box center [406, 128] width 127 height 51
click at [356, 141] on input "VNCLI" at bounding box center [397, 138] width 108 height 16
type input "CNSZH"
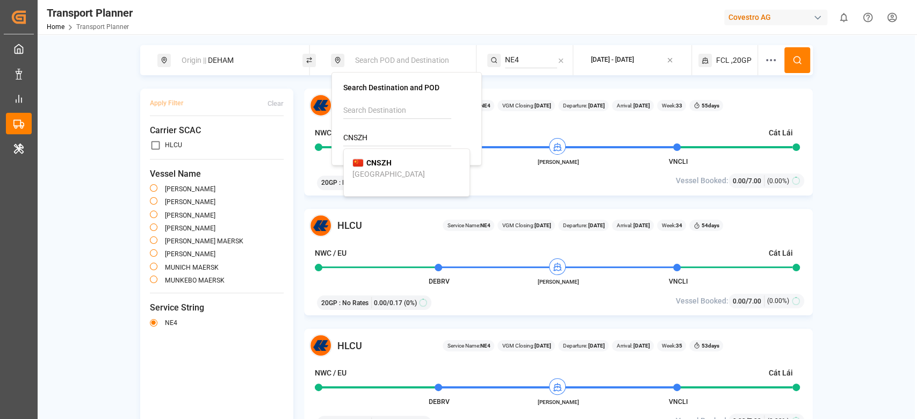
click at [387, 162] on b "CNSZH" at bounding box center [378, 162] width 25 height 9
click at [522, 55] on input "NE4" at bounding box center [531, 60] width 52 height 16
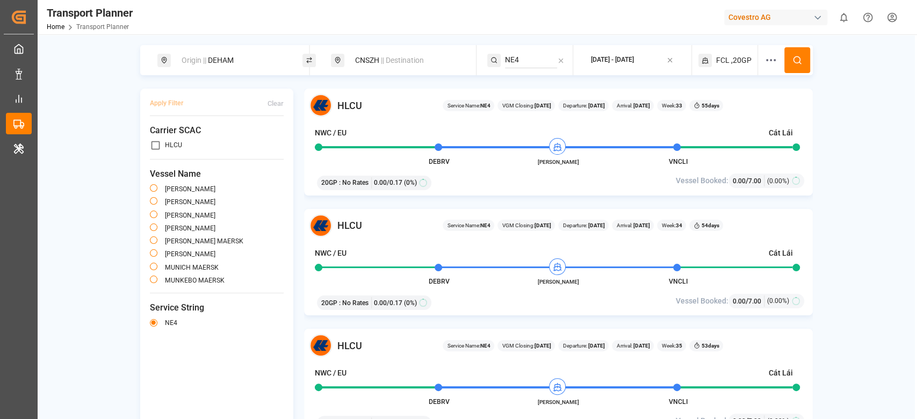
click at [522, 55] on input "NE4" at bounding box center [531, 60] width 52 height 16
type input "NE2"
click at [544, 88] on div "NE2" at bounding box center [568, 84] width 108 height 11
click at [803, 72] on button at bounding box center [797, 60] width 26 height 26
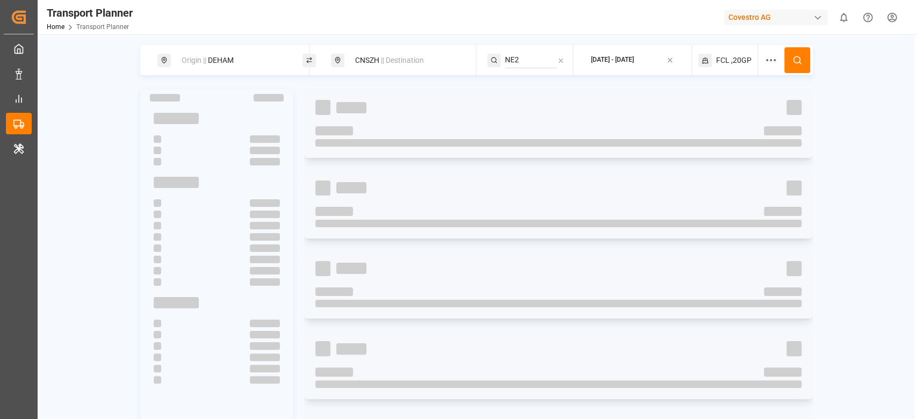
click at [803, 72] on button at bounding box center [797, 60] width 26 height 26
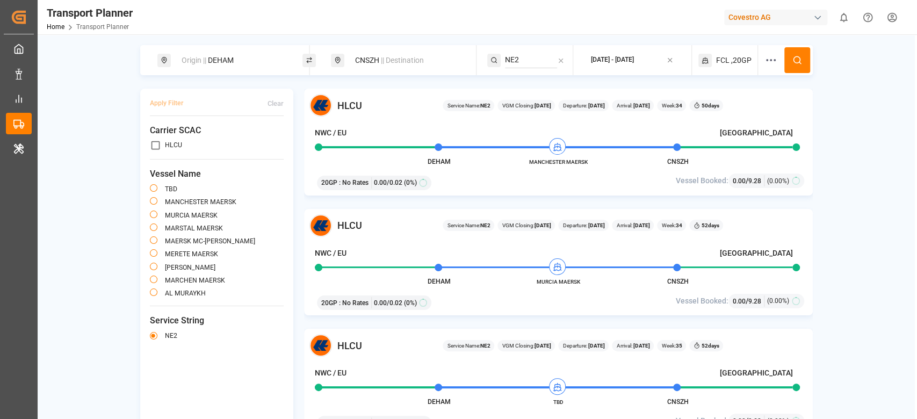
click at [225, 58] on div "Origin || DEHAM" at bounding box center [233, 60] width 116 height 20
click at [177, 142] on input "DEHAM" at bounding box center [223, 145] width 108 height 16
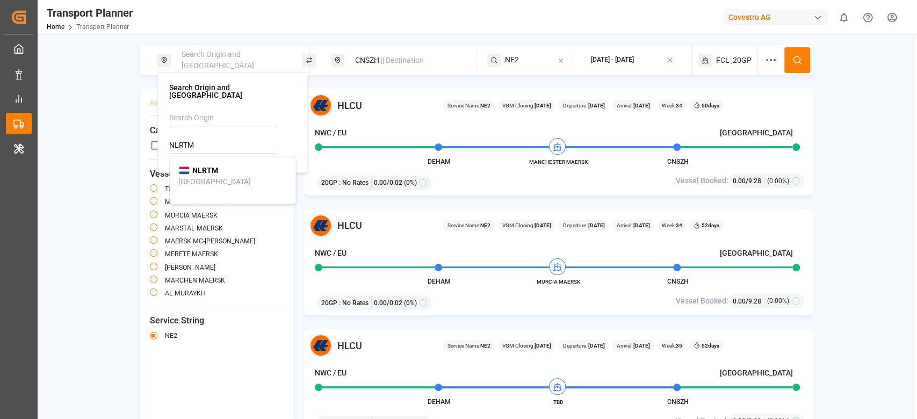
type input "NLRTM"
click at [210, 166] on b "NLRTM" at bounding box center [205, 170] width 26 height 9
click at [799, 59] on circle at bounding box center [796, 59] width 6 height 6
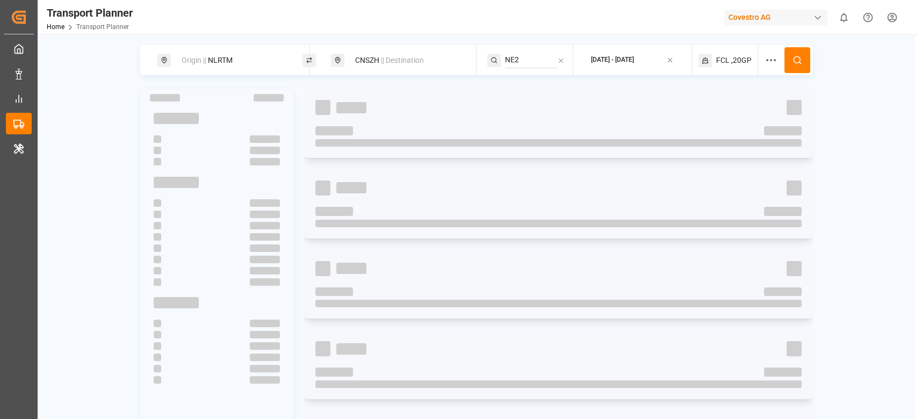
click at [799, 59] on circle at bounding box center [796, 59] width 6 height 6
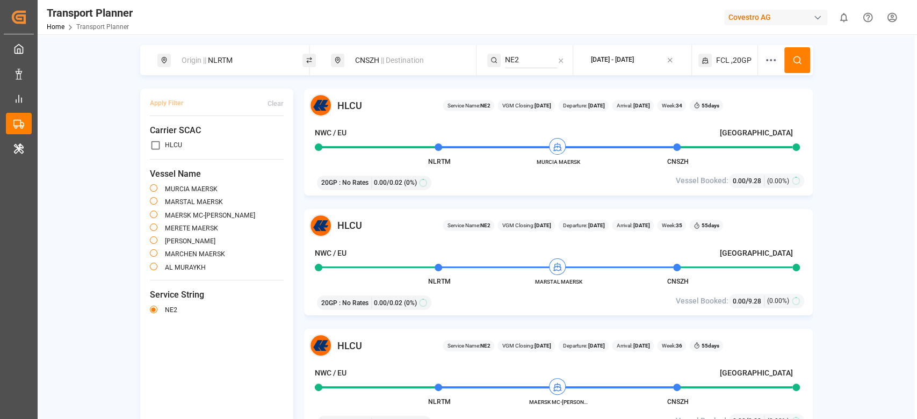
click at [360, 55] on div "CNSZH || Destination" at bounding box center [407, 60] width 116 height 20
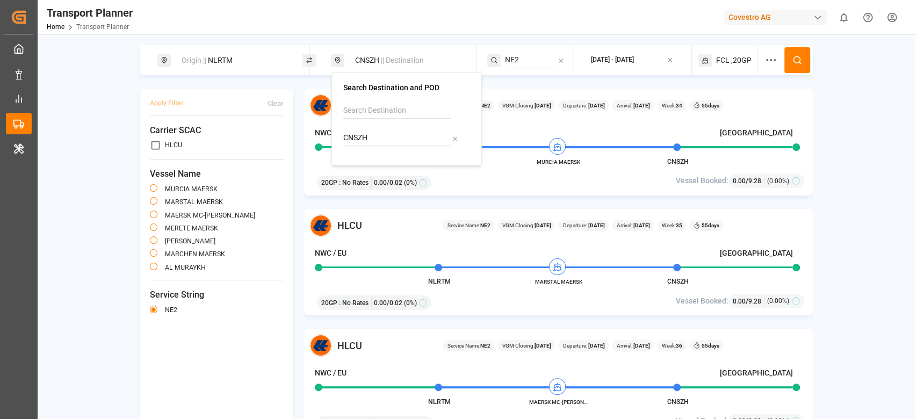
click at [352, 133] on input "CNSZH" at bounding box center [397, 138] width 108 height 16
type input "CNXMN"
click at [392, 156] on li "CNXMN Xiamen Gaoqi International Apt" at bounding box center [407, 168] width 126 height 31
click at [389, 173] on div "Xiamen Gaoqi International Apt" at bounding box center [404, 174] width 105 height 11
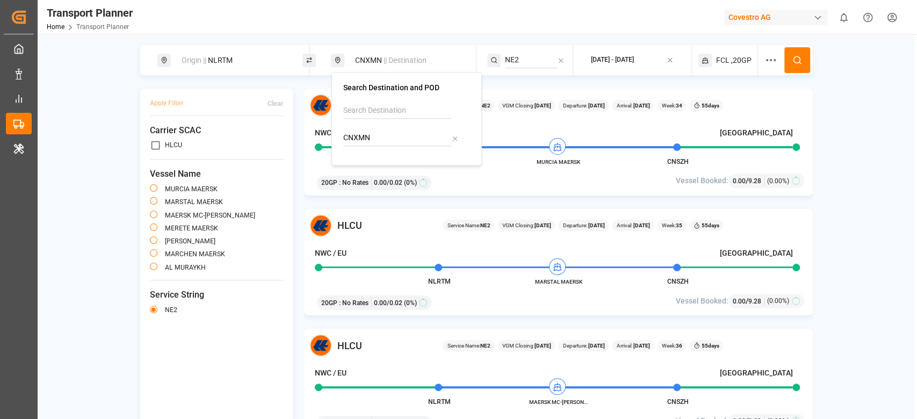
click at [799, 62] on icon at bounding box center [799, 63] width 2 height 2
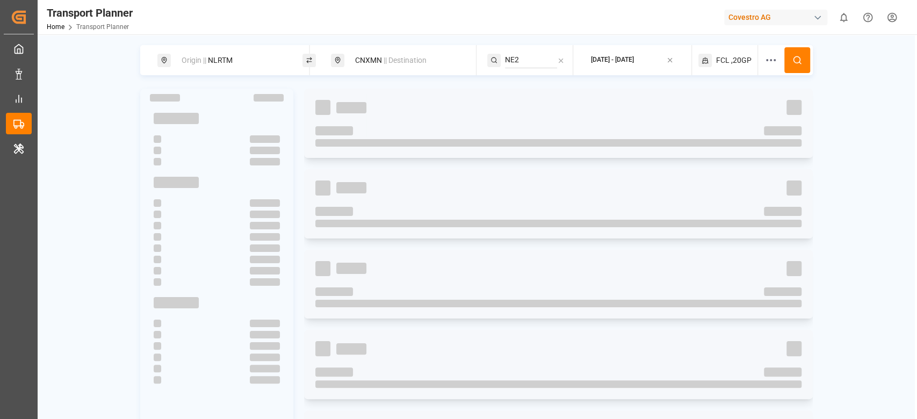
click at [799, 62] on icon at bounding box center [799, 63] width 2 height 2
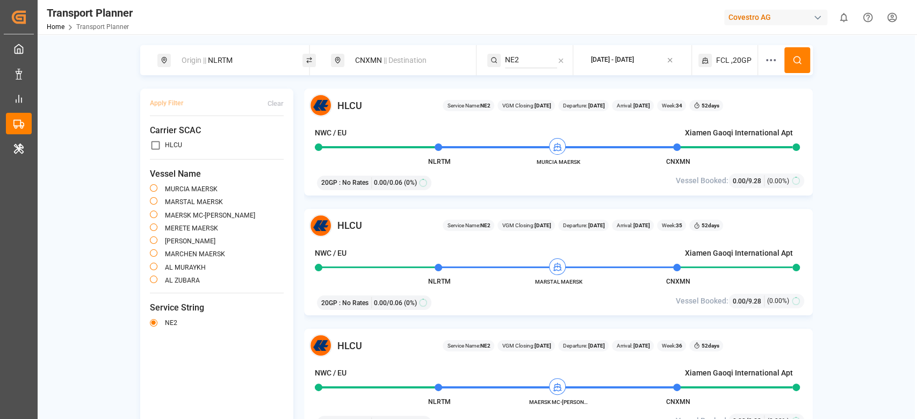
click at [233, 66] on div "Origin || NLRTM" at bounding box center [233, 60] width 116 height 20
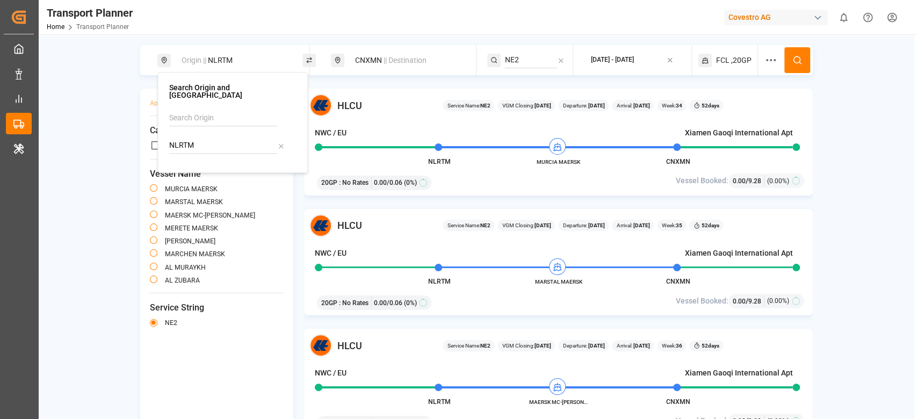
click at [199, 141] on input "NLRTM" at bounding box center [223, 145] width 108 height 16
drag, startPoint x: 199, startPoint y: 141, endPoint x: 219, endPoint y: 155, distance: 24.3
click at [219, 154] on div "DEHAM Loading.." at bounding box center [232, 145] width 127 height 16
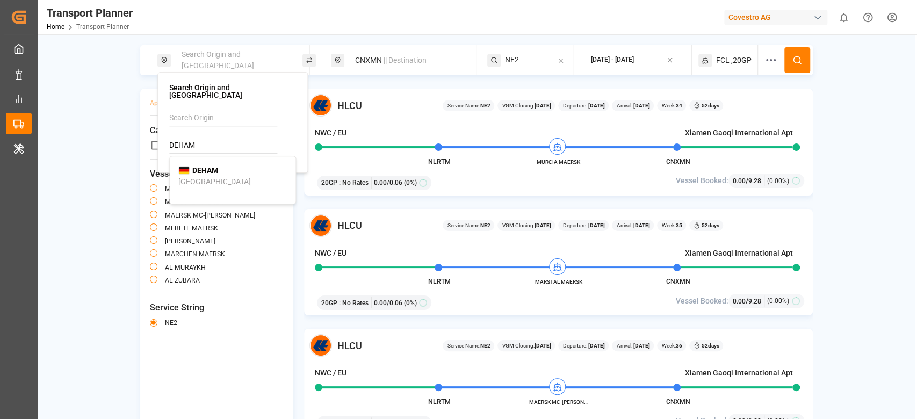
type input "DEHAM"
click at [210, 172] on div "DEHAM [GEOGRAPHIC_DATA]" at bounding box center [232, 176] width 108 height 23
click at [797, 57] on circle at bounding box center [796, 59] width 6 height 6
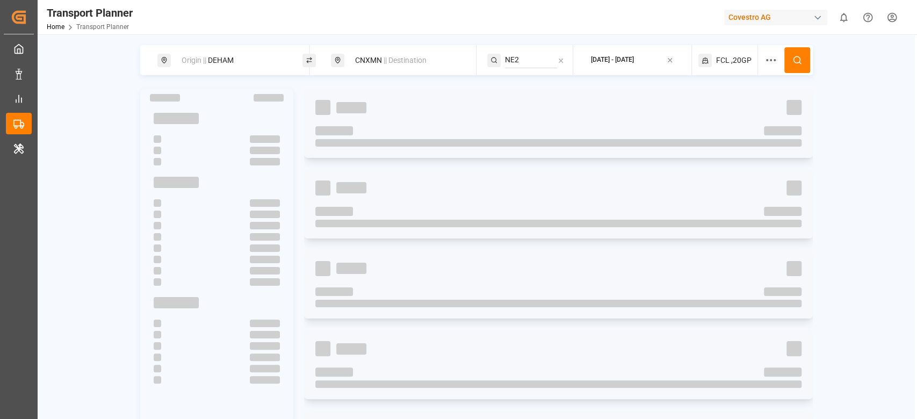
click at [797, 57] on circle at bounding box center [796, 59] width 6 height 6
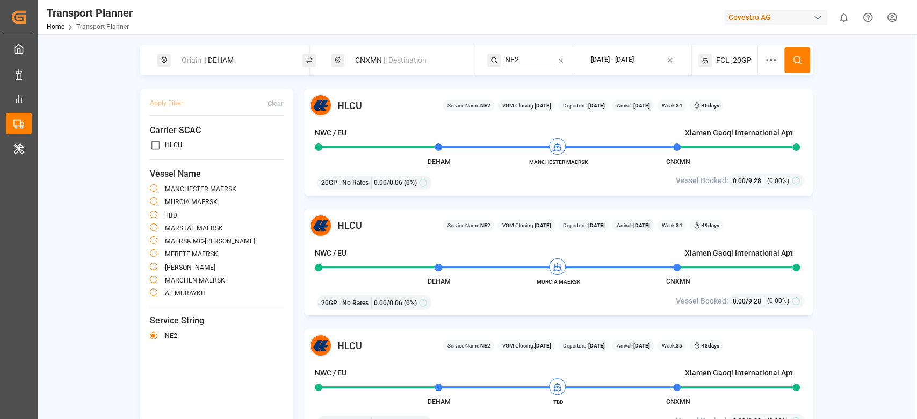
click at [399, 288] on div "HLCU Service Name: NE2 VGM Closing: [DATE] Departure: [DATE] Arrival: [DATE] We…" at bounding box center [558, 262] width 508 height 107
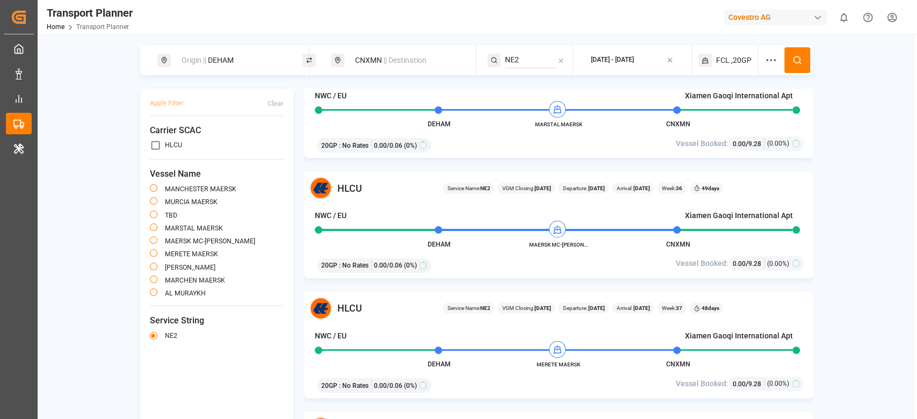
scroll to position [398, 0]
drag, startPoint x: 575, startPoint y: 243, endPoint x: 540, endPoint y: 244, distance: 34.9
click at [540, 244] on span "MAERSK MC-[PERSON_NAME]" at bounding box center [558, 244] width 59 height 8
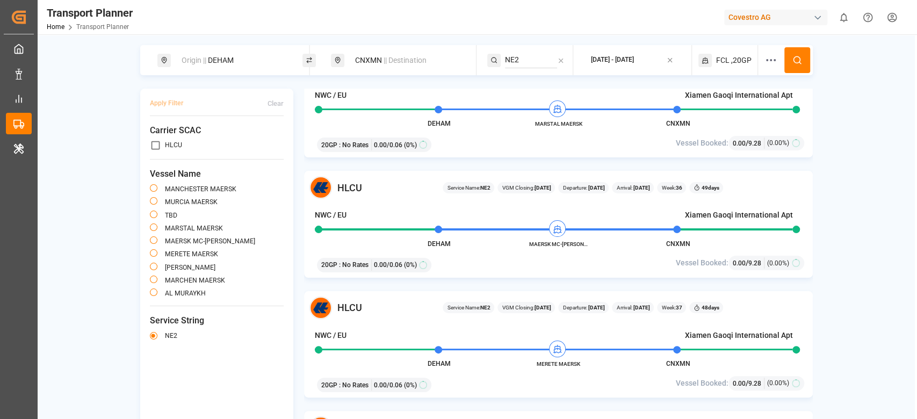
click at [209, 64] on div "Origin || DEHAM" at bounding box center [233, 60] width 116 height 20
click at [192, 137] on input "DEHAM" at bounding box center [223, 145] width 108 height 16
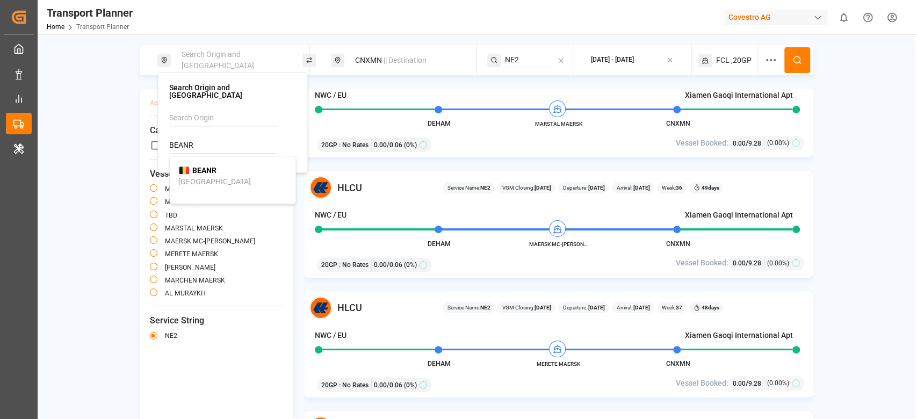
type input "BEANR"
click at [215, 166] on b "BEANR" at bounding box center [204, 170] width 24 height 9
click at [380, 62] on div "CNXMN || Destination" at bounding box center [407, 60] width 116 height 20
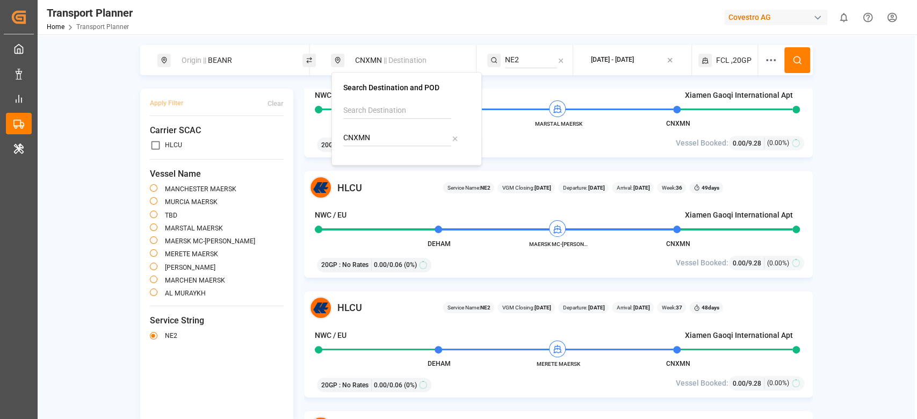
click at [350, 131] on input "CNXMN" at bounding box center [397, 138] width 108 height 16
type input "UYMVD"
click at [382, 159] on b "UYMVD" at bounding box center [379, 162] width 26 height 9
click at [521, 140] on div "20GP : No Rates 0.00 / 0.06 (0%)" at bounding box center [476, 143] width 326 height 18
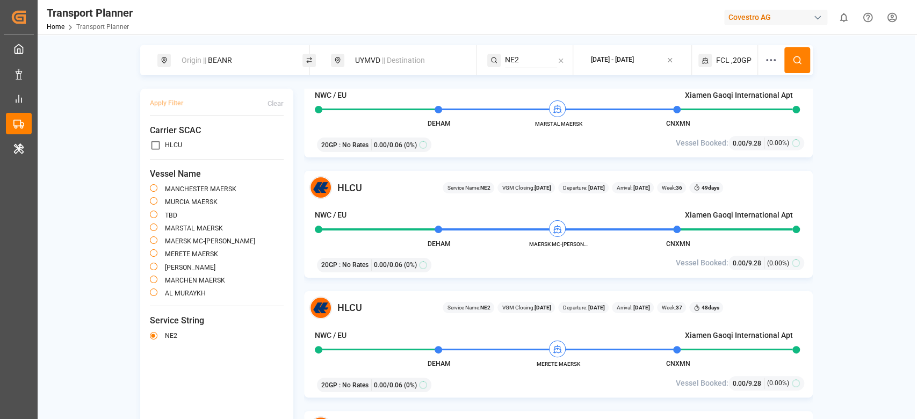
click at [509, 62] on input "NE2" at bounding box center [531, 60] width 52 height 16
type input "ECX"
click at [545, 103] on div "ECX" at bounding box center [568, 104] width 108 height 11
click at [793, 63] on icon at bounding box center [797, 60] width 10 height 10
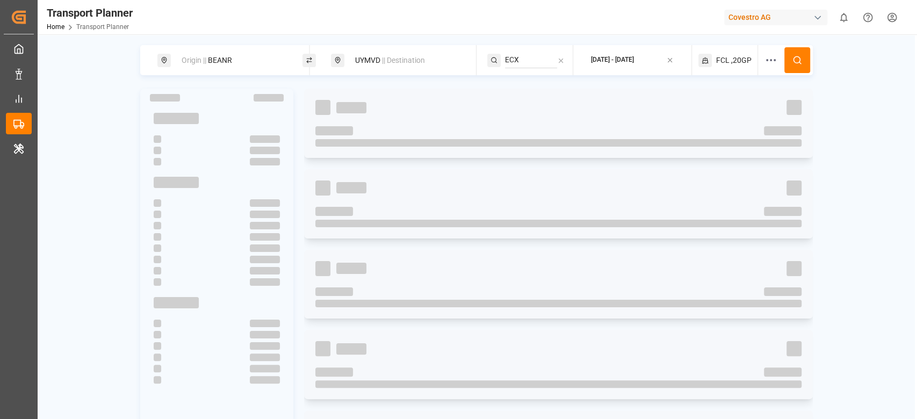
click at [793, 63] on icon at bounding box center [797, 60] width 10 height 10
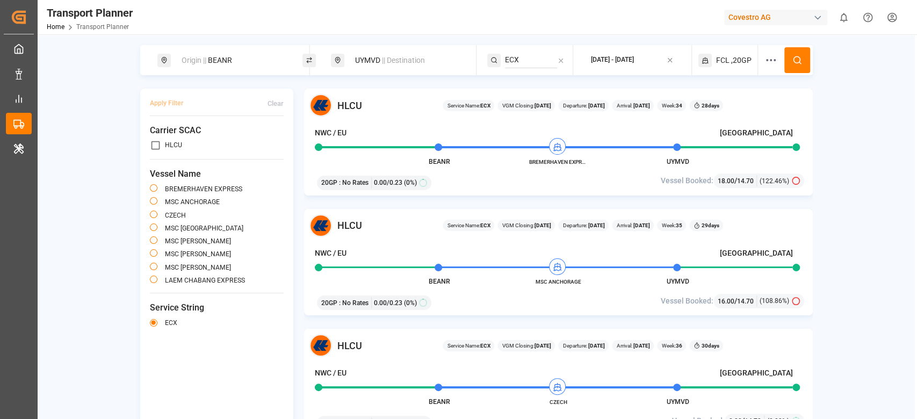
click at [215, 68] on div "Origin || BEANR" at bounding box center [233, 60] width 116 height 20
click at [196, 146] on input "BEANR" at bounding box center [223, 145] width 108 height 16
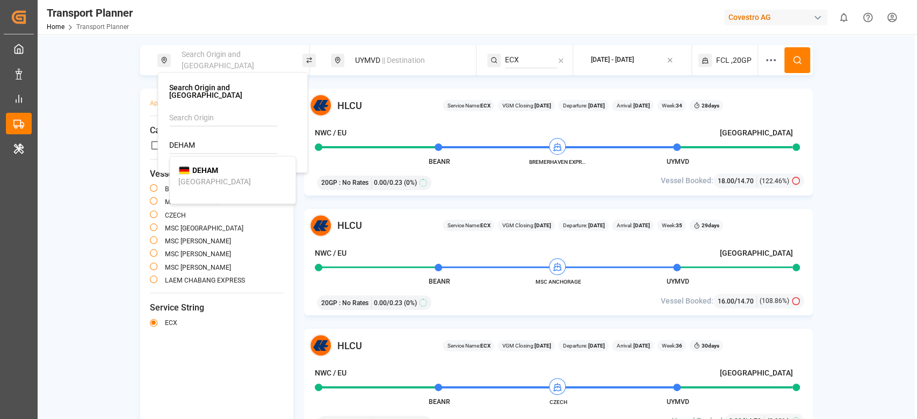
type input "DEHAM"
click at [213, 166] on b "DEHAM" at bounding box center [205, 170] width 26 height 9
click at [213, 165] on div "Apply Filter Clear Carrier SCAC HLCU Vessel Name [GEOGRAPHIC_DATA] EXPRESS [GEO…" at bounding box center [217, 256] width 154 height 335
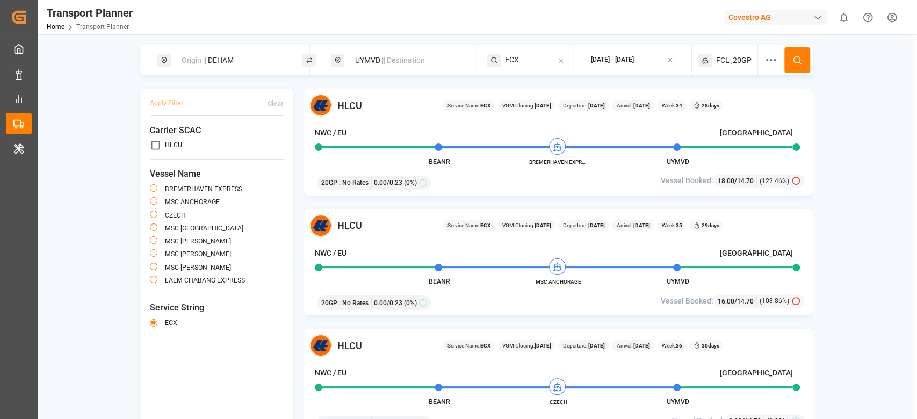
click at [383, 71] on div "UYMVD || Destination" at bounding box center [403, 60] width 145 height 30
click at [372, 67] on div "UYMVD || Destination" at bounding box center [407, 60] width 116 height 20
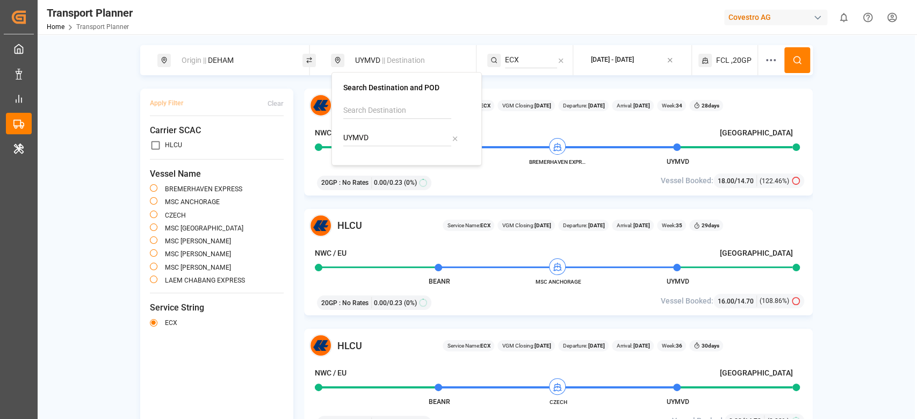
click at [356, 139] on input "UYMVD" at bounding box center [397, 138] width 108 height 16
type input "CNTAC"
click at [375, 169] on div "Taicang Pt" at bounding box center [369, 174] width 35 height 11
click at [528, 63] on input "ECX" at bounding box center [531, 60] width 52 height 16
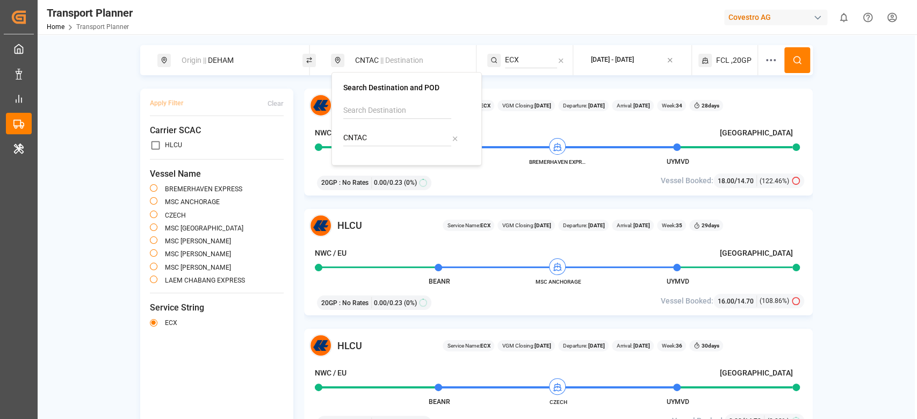
click at [528, 63] on input "ECX" at bounding box center [531, 60] width 52 height 16
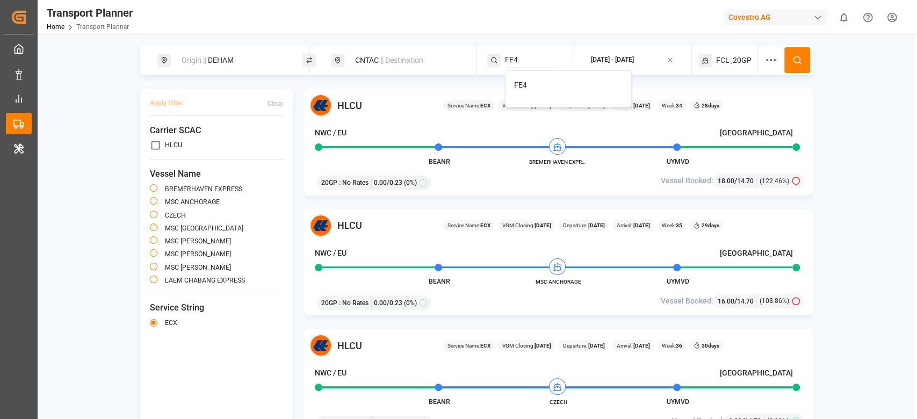
type input "FE4"
click at [532, 84] on div "FE4" at bounding box center [568, 84] width 108 height 11
click at [790, 71] on button at bounding box center [797, 60] width 26 height 26
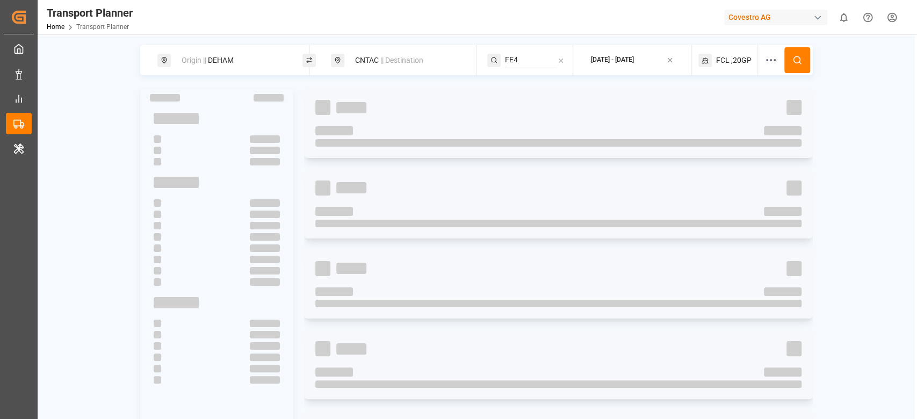
click at [790, 71] on button at bounding box center [797, 60] width 26 height 26
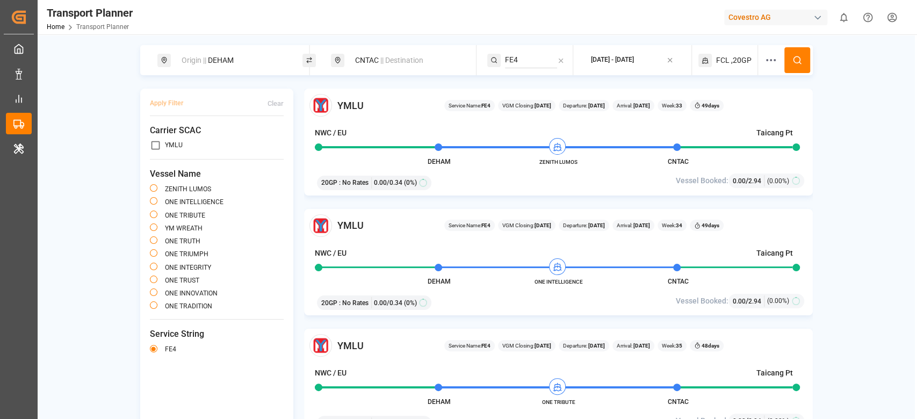
click at [775, 58] on icon at bounding box center [770, 60] width 13 height 13
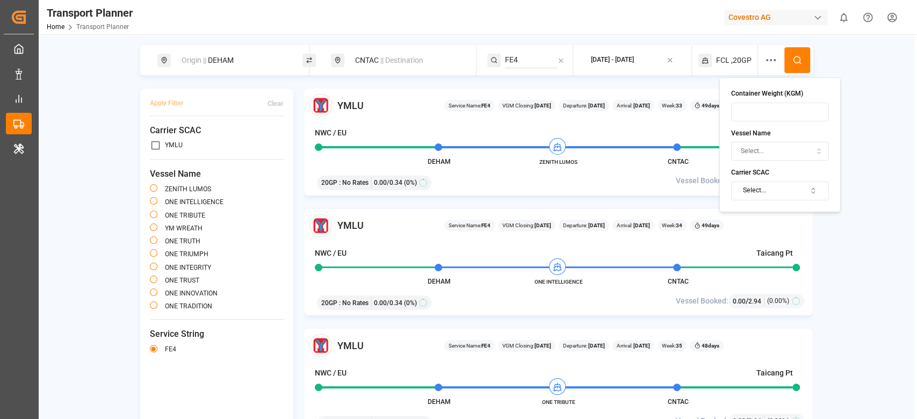
click at [766, 185] on button "Select..." at bounding box center [780, 191] width 98 height 19
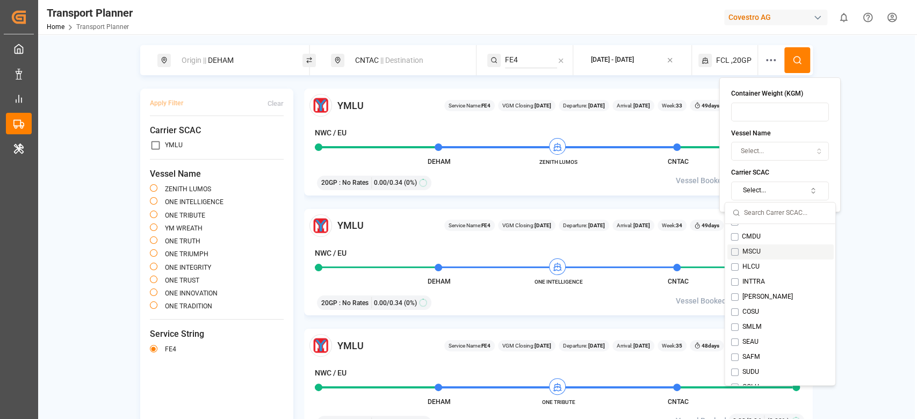
scroll to position [4, 0]
click at [734, 305] on button "Suggestions" at bounding box center [734, 304] width 8 height 8
click at [790, 55] on button at bounding box center [797, 60] width 26 height 26
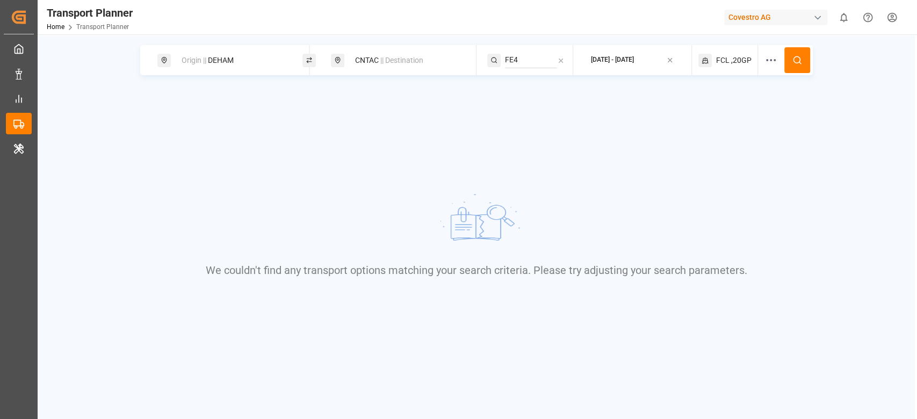
click at [745, 67] on div "FCL ,20GP" at bounding box center [728, 60] width 60 height 30
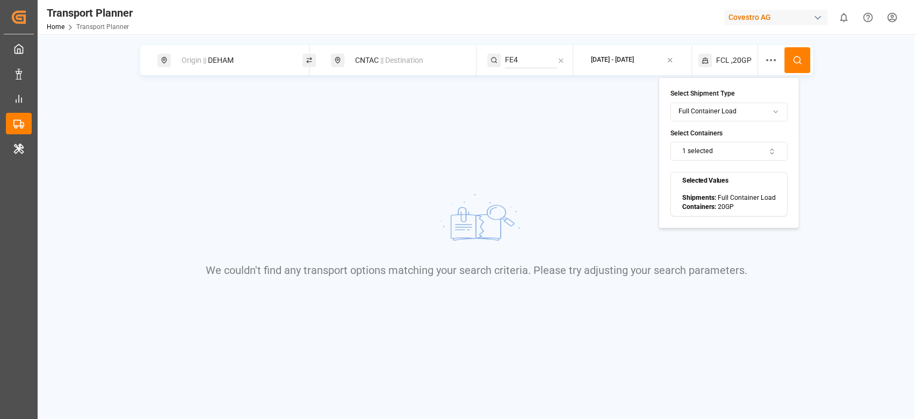
click at [704, 155] on button "1 selected" at bounding box center [728, 151] width 117 height 19
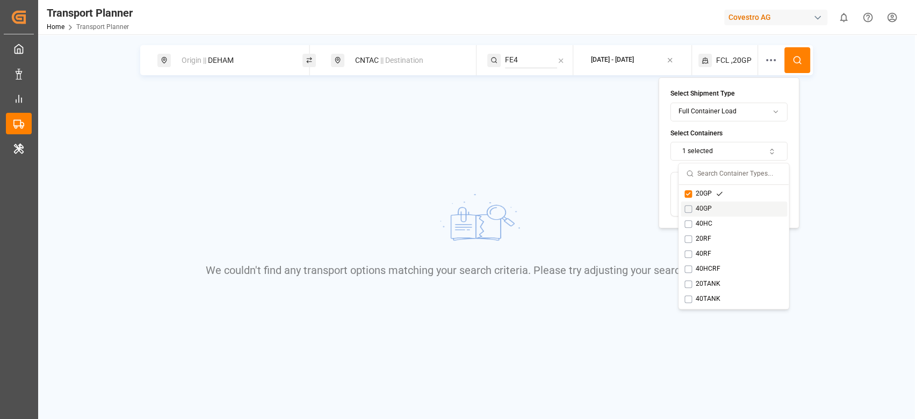
click at [696, 205] on div "40GP" at bounding box center [703, 209] width 39 height 10
click at [696, 195] on div "20GP" at bounding box center [703, 194] width 39 height 10
click at [791, 68] on button at bounding box center [797, 60] width 26 height 26
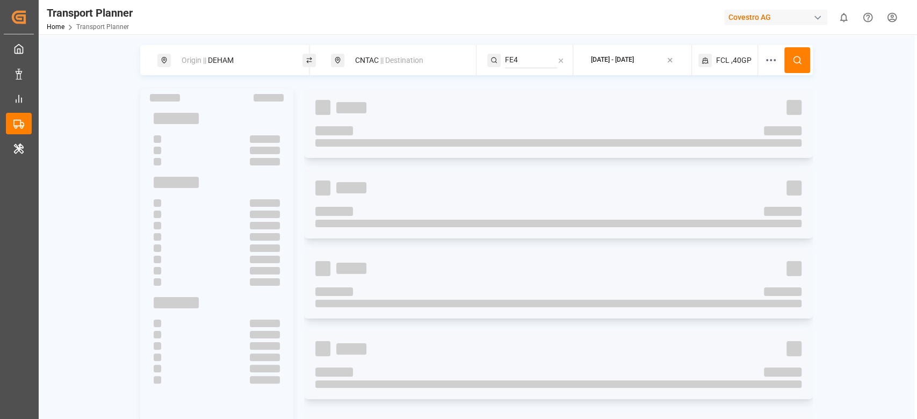
click at [791, 68] on button at bounding box center [797, 60] width 26 height 26
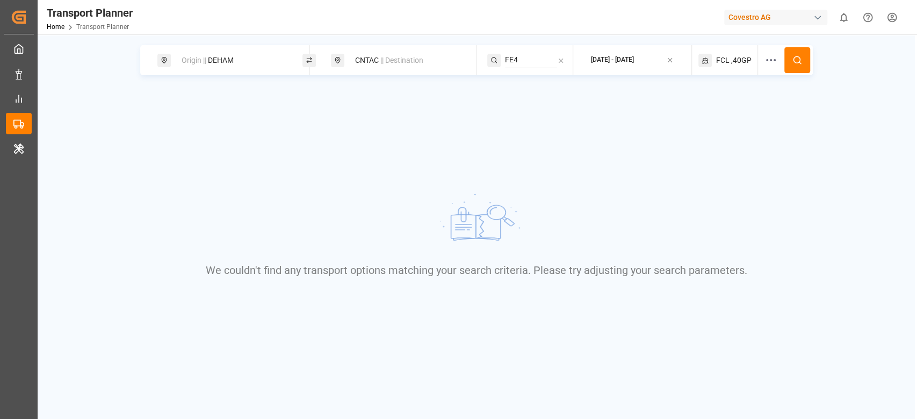
click at [731, 66] on span ",40GP" at bounding box center [741, 60] width 20 height 11
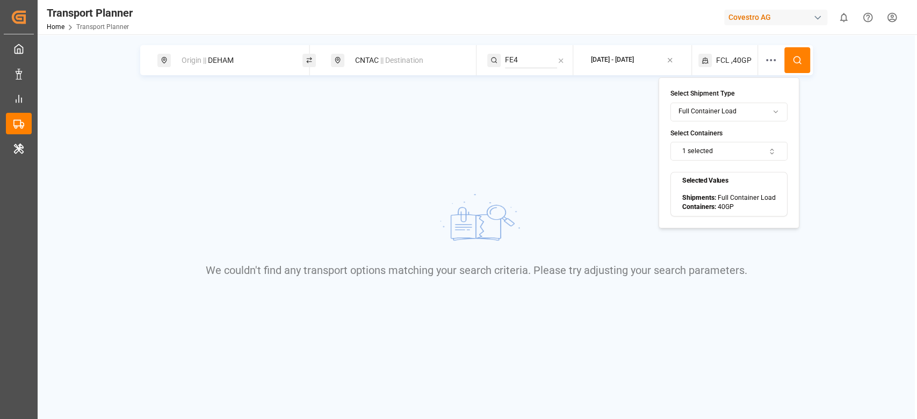
click at [708, 149] on button "1 selected" at bounding box center [728, 151] width 117 height 19
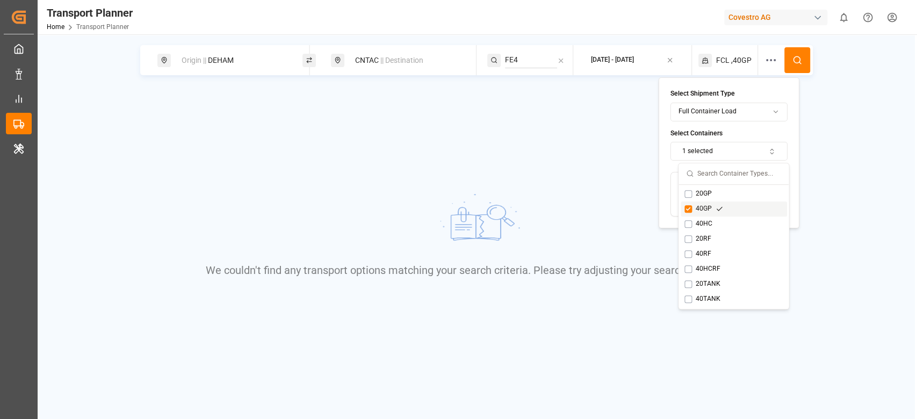
click at [705, 214] on div "40GP" at bounding box center [733, 208] width 106 height 15
drag, startPoint x: 695, startPoint y: 231, endPoint x: 694, endPoint y: 225, distance: 6.5
click at [694, 225] on div "20GP 40GP 40HC 20RF 40RF 40HCRF 20TANK 40TANK" at bounding box center [733, 246] width 106 height 120
click at [694, 225] on div "40HC" at bounding box center [703, 224] width 39 height 10
click at [804, 61] on button at bounding box center [797, 60] width 26 height 26
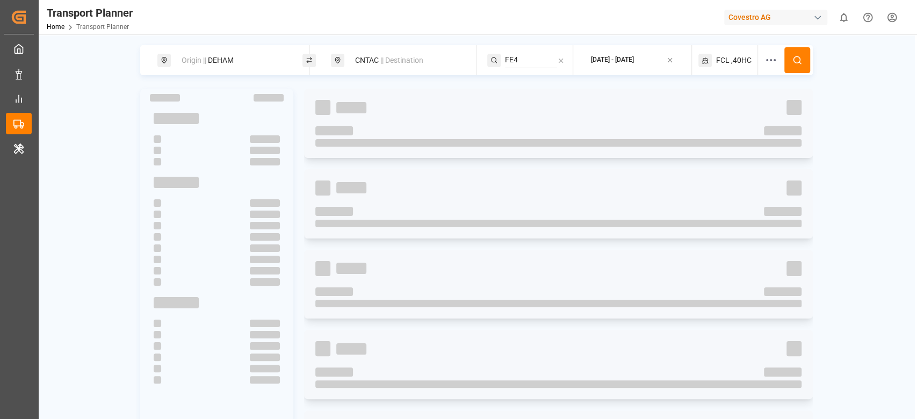
click at [804, 61] on button at bounding box center [797, 60] width 26 height 26
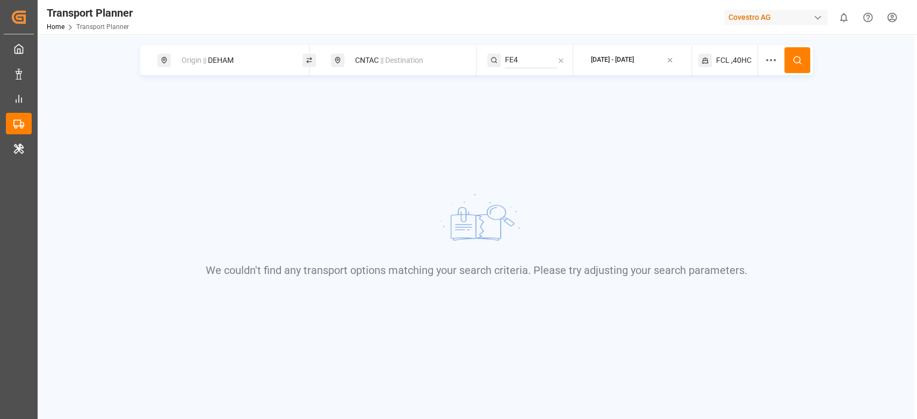
click at [744, 58] on span ",40HC" at bounding box center [741, 60] width 20 height 11
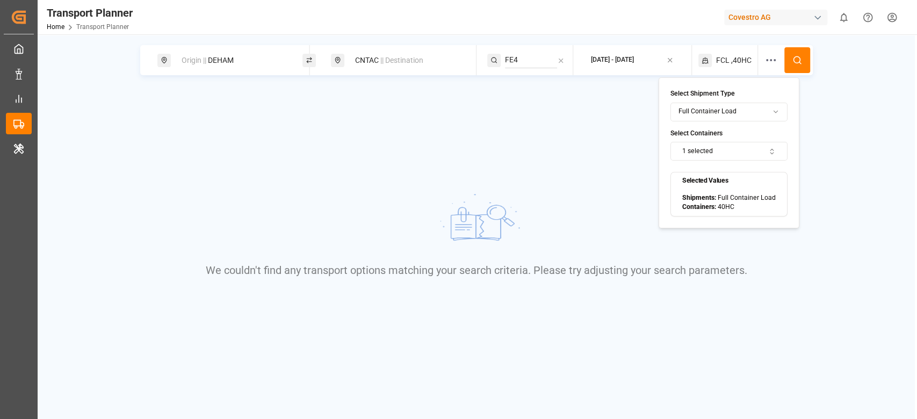
click at [720, 158] on button "1 selected" at bounding box center [728, 151] width 117 height 19
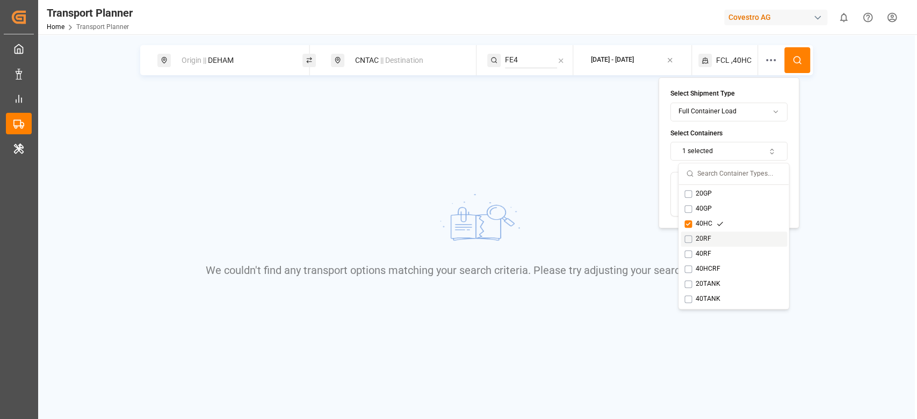
click at [700, 243] on div "20RF" at bounding box center [733, 238] width 106 height 15
click at [699, 230] on div "40HC" at bounding box center [733, 223] width 106 height 15
click at [792, 71] on button at bounding box center [797, 60] width 26 height 26
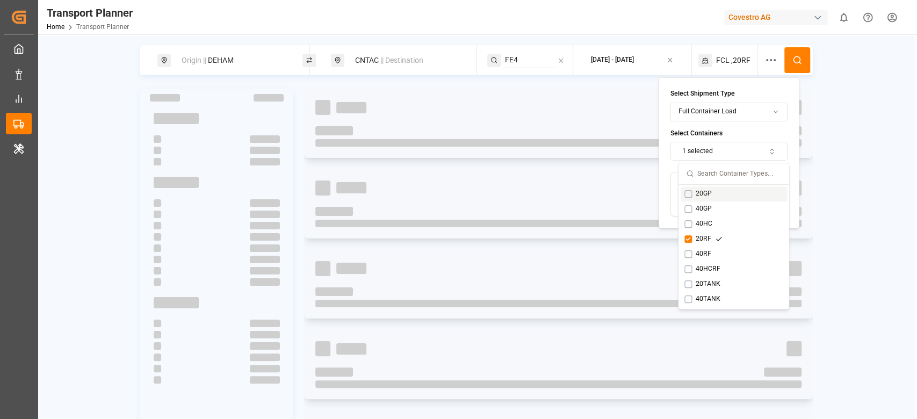
click at [792, 71] on button at bounding box center [797, 60] width 26 height 26
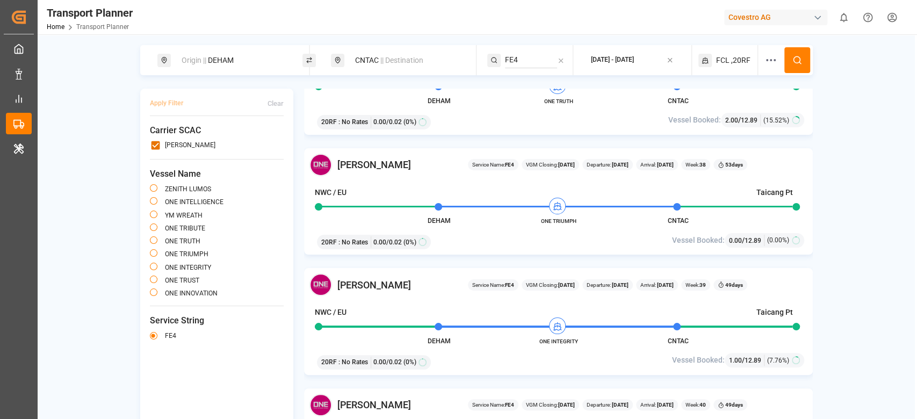
scroll to position [764, 0]
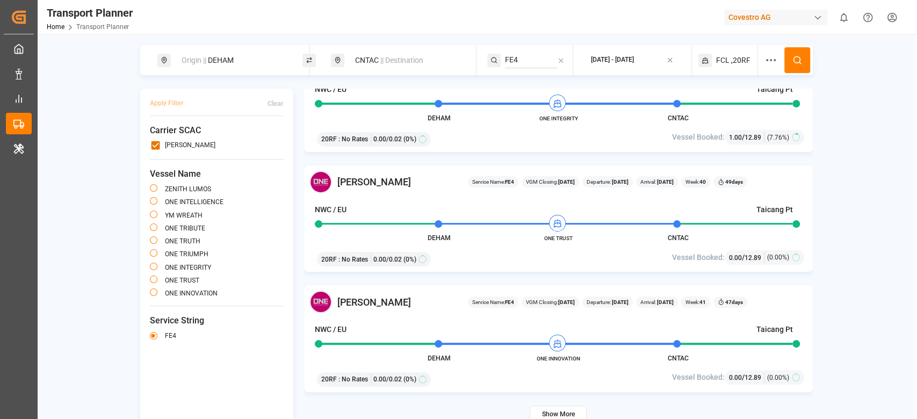
click at [206, 56] on span "Origin ||" at bounding box center [194, 60] width 25 height 9
click at [191, 129] on div "DEHAM" at bounding box center [232, 135] width 127 height 51
click at [187, 137] on input "DEHAM" at bounding box center [223, 145] width 108 height 16
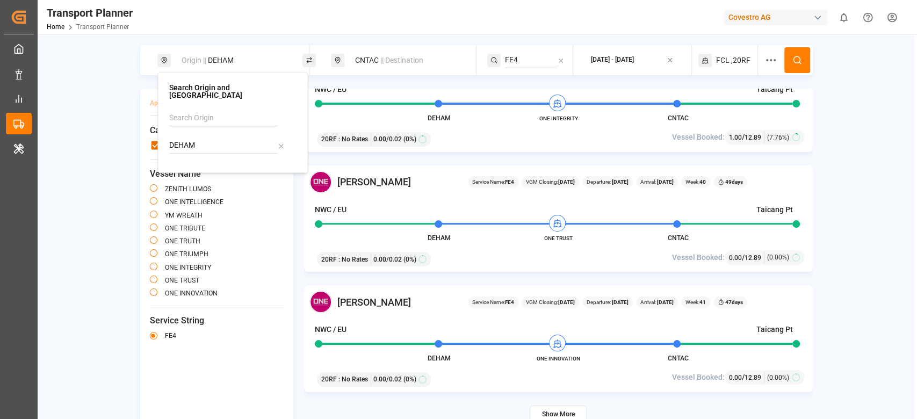
click at [187, 137] on input "DEHAM" at bounding box center [223, 145] width 108 height 16
type input "NLRTM"
click at [206, 166] on b "NLRTM" at bounding box center [205, 170] width 26 height 9
click at [789, 62] on button at bounding box center [797, 60] width 26 height 26
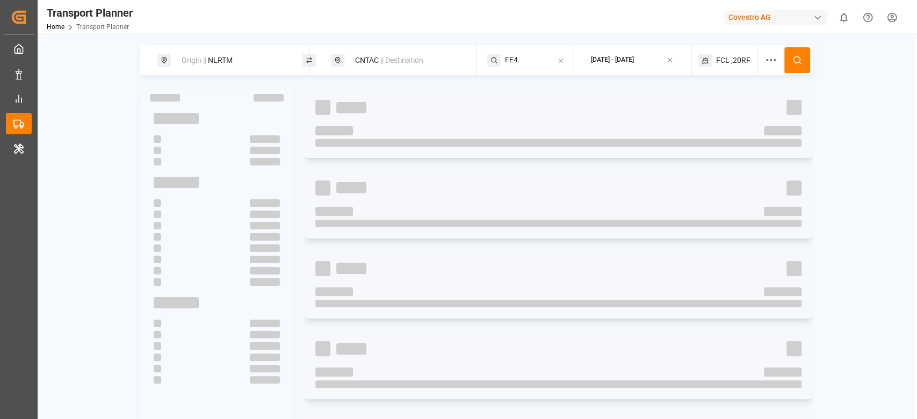
click at [789, 62] on button at bounding box center [797, 60] width 26 height 26
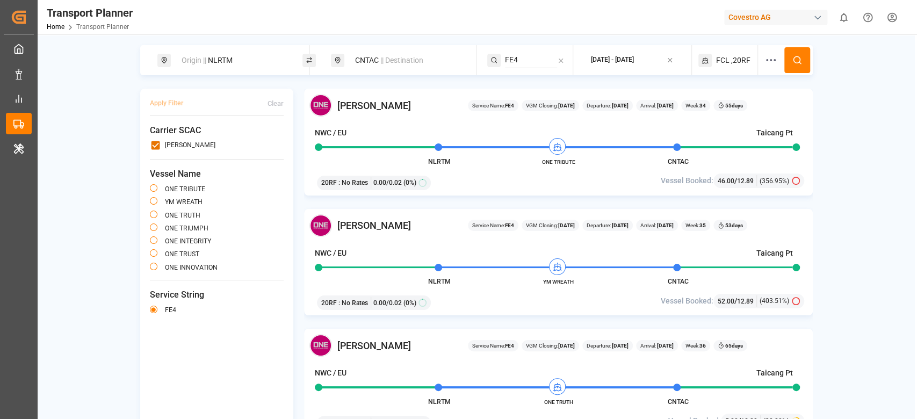
click at [223, 64] on div "Origin || NLRTM" at bounding box center [233, 60] width 116 height 20
click at [192, 137] on input "NLRTM" at bounding box center [223, 145] width 108 height 16
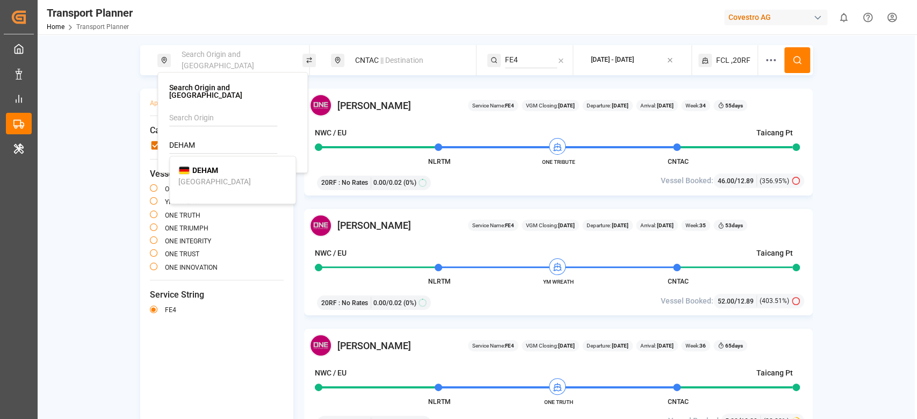
type input "DEHAM"
click at [213, 173] on div "DEHAM [GEOGRAPHIC_DATA]" at bounding box center [232, 176] width 108 height 23
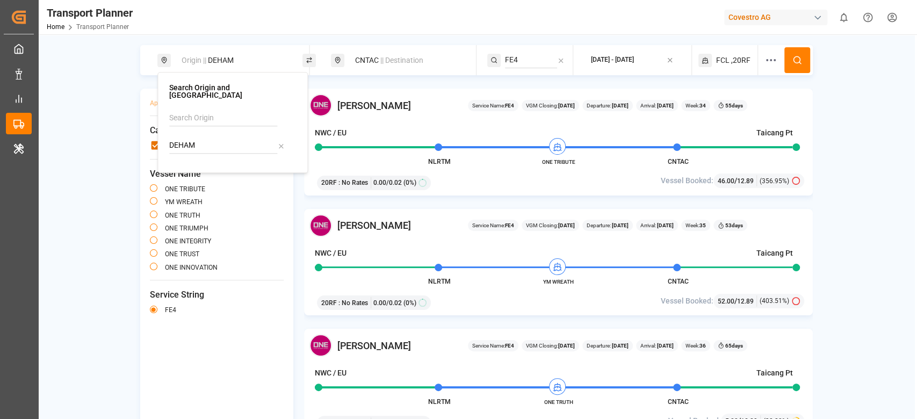
click at [361, 65] on div "CNTAC || Destination" at bounding box center [407, 60] width 116 height 20
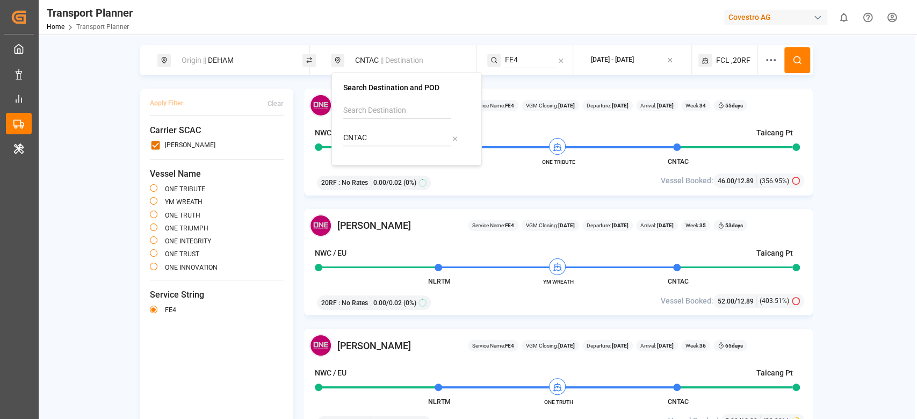
drag, startPoint x: 352, startPoint y: 128, endPoint x: 348, endPoint y: 137, distance: 9.9
click at [348, 137] on div "CNTAC" at bounding box center [406, 128] width 127 height 51
click at [348, 137] on input "CNTAC" at bounding box center [397, 138] width 108 height 16
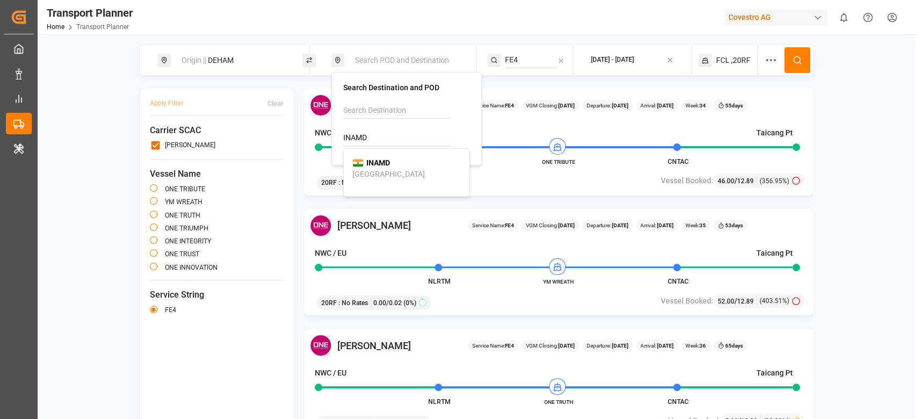
type input "INAMD"
click at [373, 161] on b "INAMD" at bounding box center [378, 162] width 24 height 9
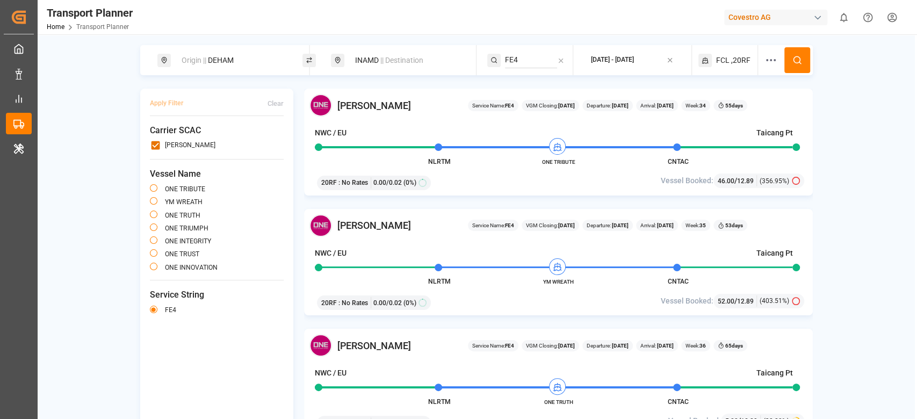
type button "ONE TRIBUTE"
click at [513, 67] on input "FE4" at bounding box center [531, 60] width 52 height 16
drag, startPoint x: 513, startPoint y: 67, endPoint x: 550, endPoint y: 97, distance: 47.4
click at [550, 68] on div "IOX IOX IOX" at bounding box center [535, 60] width 61 height 16
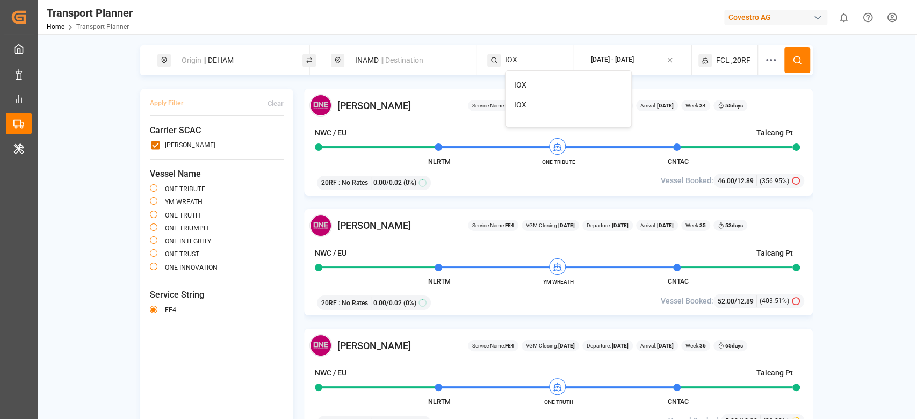
type input "IOX"
click at [550, 97] on li "IOX" at bounding box center [568, 105] width 126 height 20
click at [551, 108] on div "IOX" at bounding box center [568, 104] width 108 height 11
click at [799, 56] on icon at bounding box center [797, 60] width 10 height 10
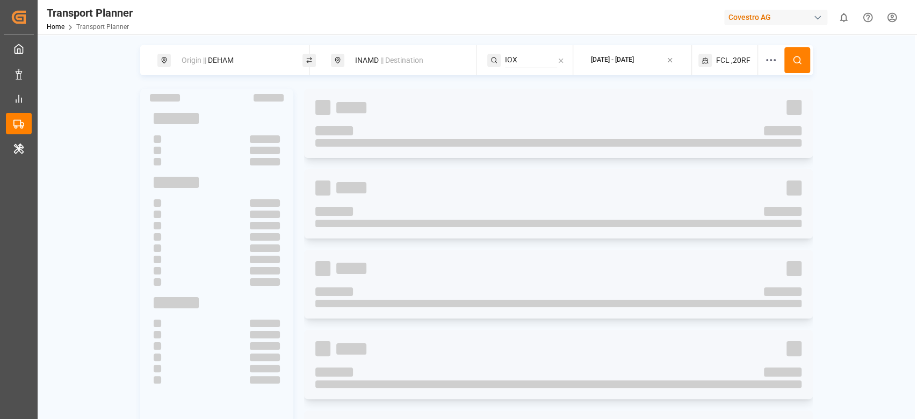
click at [799, 56] on icon at bounding box center [797, 60] width 10 height 10
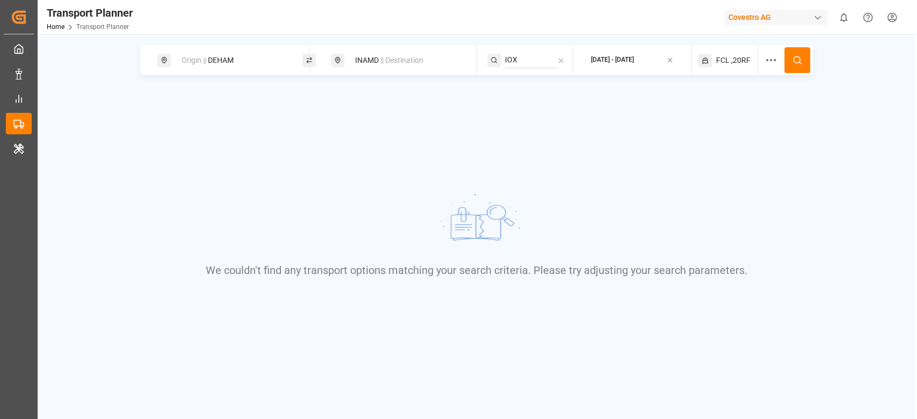
click at [728, 56] on span "FCL" at bounding box center [722, 60] width 13 height 11
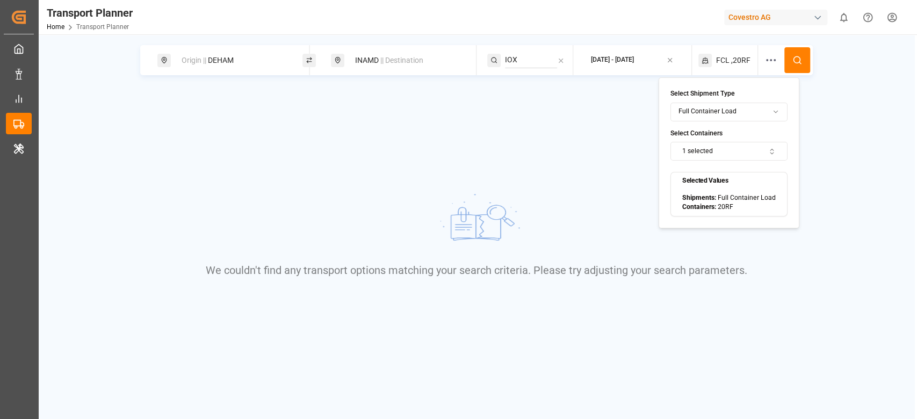
click at [689, 144] on button "1 selected" at bounding box center [728, 151] width 117 height 19
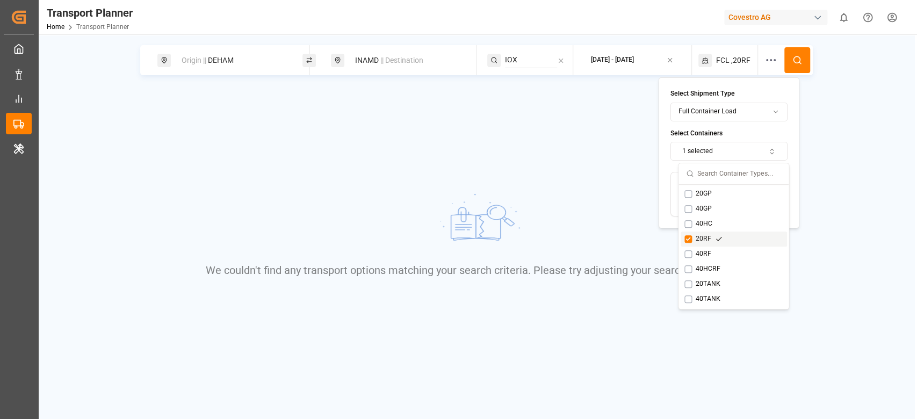
click at [697, 234] on div "20RF" at bounding box center [703, 239] width 38 height 10
click at [709, 196] on div "20GP" at bounding box center [703, 194] width 39 height 10
click at [796, 67] on button at bounding box center [797, 60] width 26 height 26
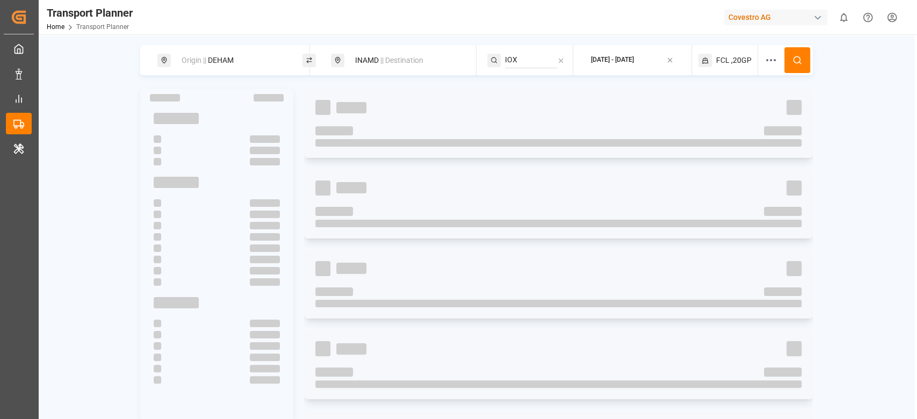
click at [796, 67] on button at bounding box center [797, 60] width 26 height 26
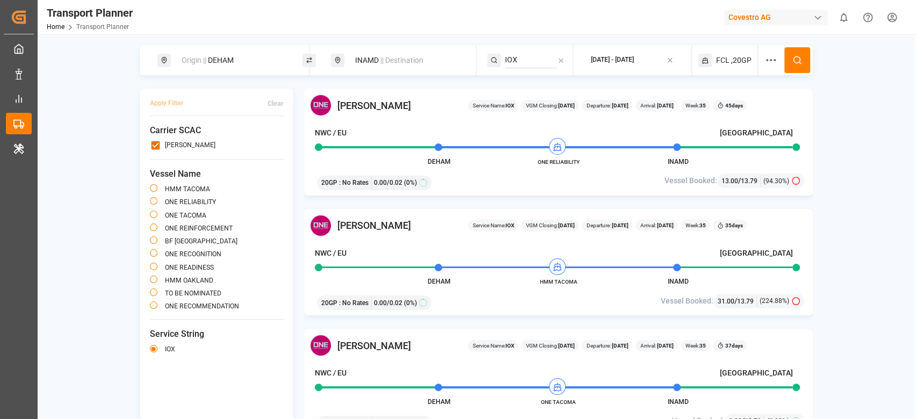
click at [218, 63] on div "Origin || DEHAM" at bounding box center [233, 60] width 116 height 20
click at [202, 137] on input "DEHAM" at bounding box center [223, 145] width 108 height 16
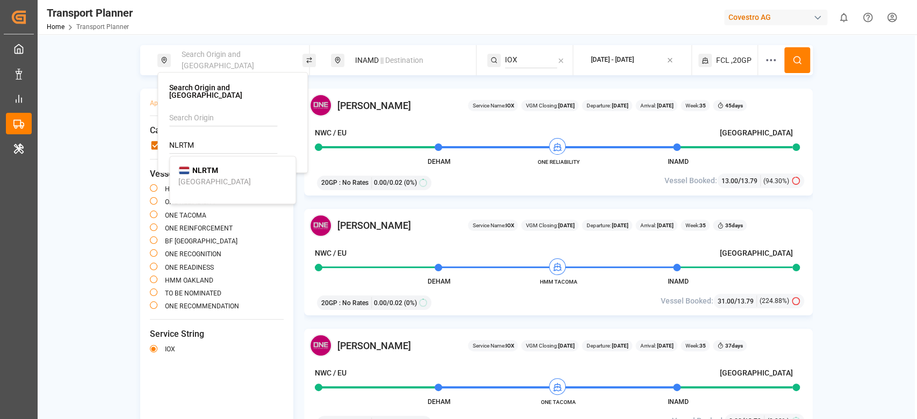
type input "NLRTM"
click at [202, 166] on b "NLRTM" at bounding box center [205, 170] width 26 height 9
click at [796, 71] on button at bounding box center [797, 60] width 26 height 26
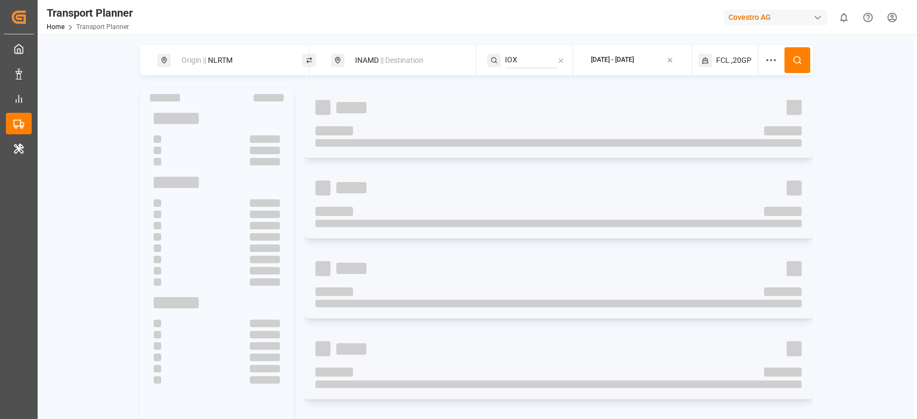
click at [796, 71] on button at bounding box center [797, 60] width 26 height 26
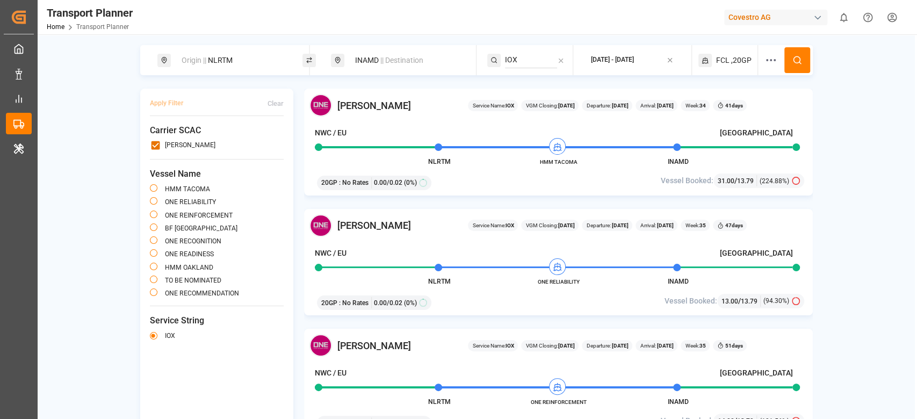
drag, startPoint x: 247, startPoint y: 41, endPoint x: 235, endPoint y: 58, distance: 20.7
click at [235, 58] on div "Origin || NLRTM INAMD || Destination IOX [DATE] - [DATE] FCL ,20GP Apply Filter…" at bounding box center [476, 243] width 877 height 419
click at [235, 58] on div "Origin || NLRTM" at bounding box center [233, 60] width 116 height 20
click at [197, 144] on input "NLRTM" at bounding box center [223, 145] width 108 height 16
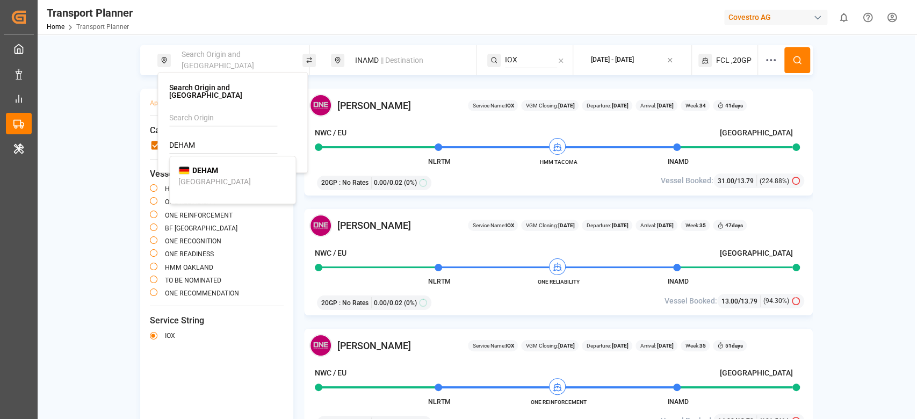
type input "DEHAM"
click at [210, 166] on b "DEHAM" at bounding box center [205, 170] width 26 height 9
click at [385, 63] on span "|| Destination" at bounding box center [401, 60] width 43 height 9
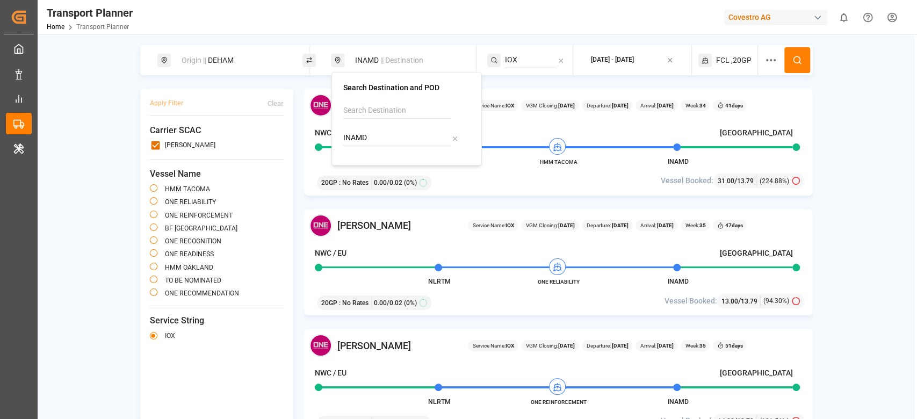
click at [358, 140] on input "INAMD" at bounding box center [397, 138] width 108 height 16
type input "VNHPH"
click at [387, 176] on div "VNHPH Haiphong" at bounding box center [406, 168] width 108 height 23
click at [525, 55] on input "IOX" at bounding box center [531, 60] width 52 height 16
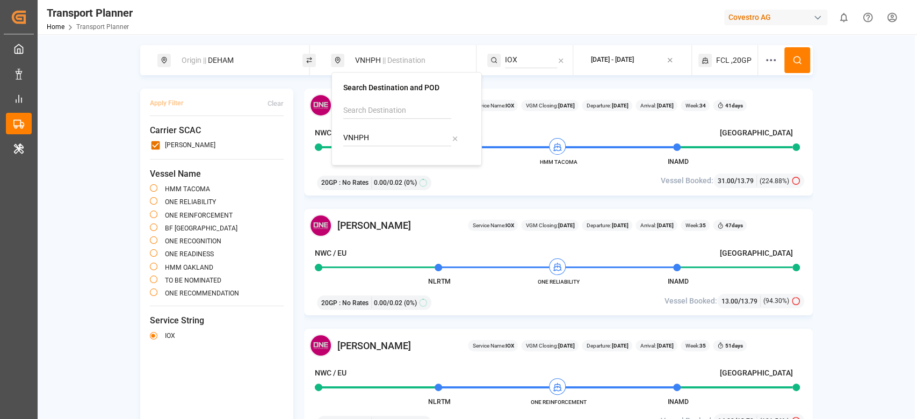
click at [525, 55] on input "IOX" at bounding box center [531, 60] width 52 height 16
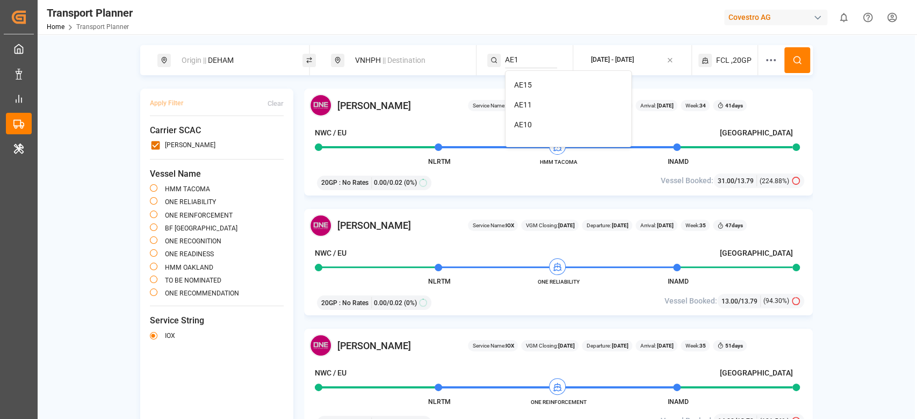
type input "AE1"
click at [749, 12] on div "Covestro AG" at bounding box center [775, 18] width 103 height 16
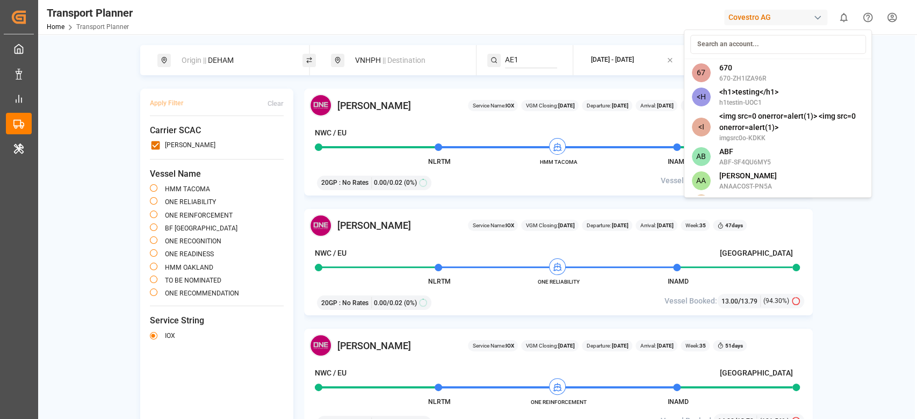
click at [722, 43] on input at bounding box center [777, 44] width 176 height 19
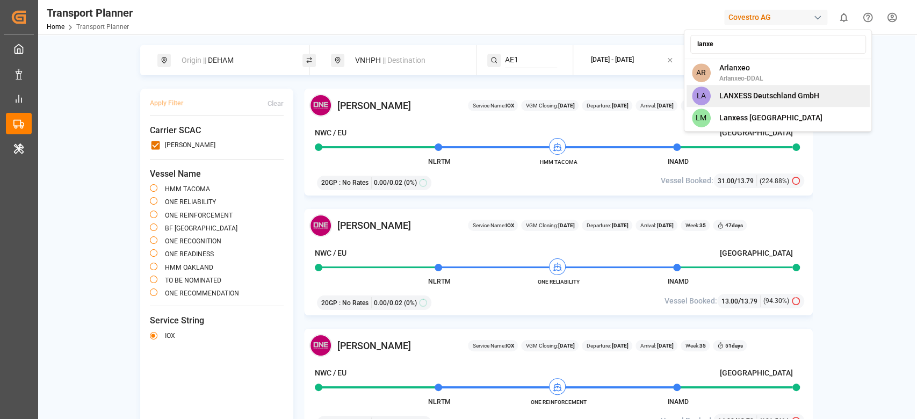
type input "lanxe"
click at [745, 101] on span "LANXESS Deutschland GmbH" at bounding box center [768, 95] width 100 height 11
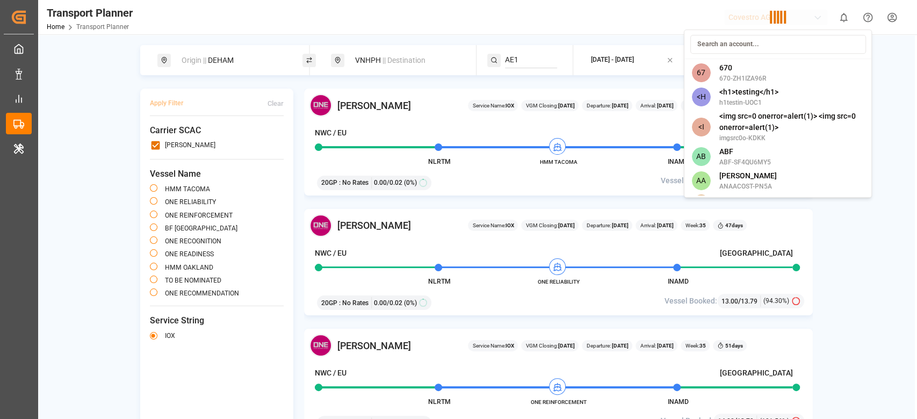
click at [745, 101] on div "67 670 670-ZH1IZA96R <H <h1>testing</h1> h1testin-UOC1 <I <img src=0 onerror=al…" at bounding box center [778, 114] width 188 height 168
